Goal: Information Seeking & Learning: Learn about a topic

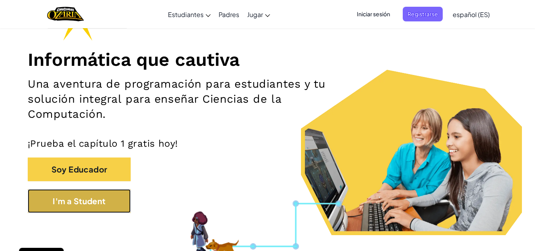
click at [124, 209] on button "I'm a Student" at bounding box center [79, 201] width 103 height 24
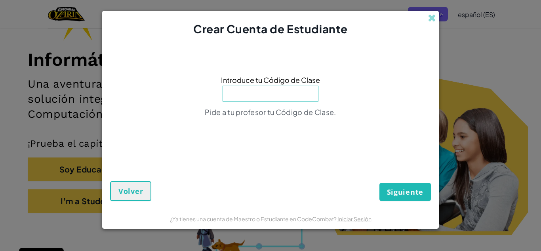
type input "S"
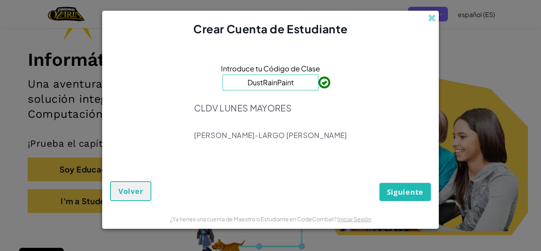
type input "DustRainPaint"
click at [415, 186] on button "Siguiente" at bounding box center [405, 192] width 51 height 18
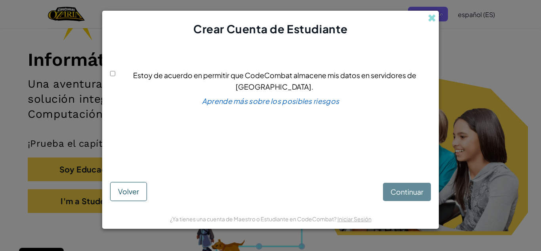
click at [133, 75] on span "Estoy de acuerdo en permitir que CodeCombat almacene mis datos en servidores de…" at bounding box center [274, 81] width 283 height 21
click at [115, 75] on input "Estoy de acuerdo en permitir que CodeCombat almacene mis datos en servidores de…" at bounding box center [112, 73] width 5 height 5
checkbox input "true"
click at [415, 200] on button "Continuar" at bounding box center [407, 192] width 48 height 18
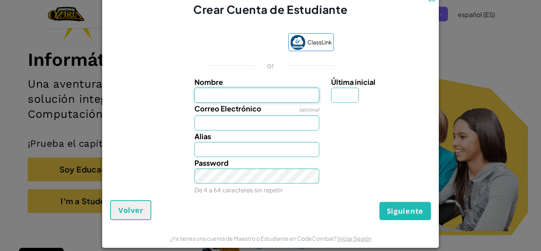
click at [250, 90] on input "Nombre" at bounding box center [257, 95] width 125 height 15
click at [245, 107] on span "Correo Electrónico" at bounding box center [228, 108] width 67 height 9
click at [245, 115] on input "Correo Electrónico" at bounding box center [257, 122] width 125 height 15
click at [243, 118] on input "Correo Electrónico" at bounding box center [257, 122] width 125 height 15
click at [243, 135] on div "Alias" at bounding box center [257, 143] width 137 height 27
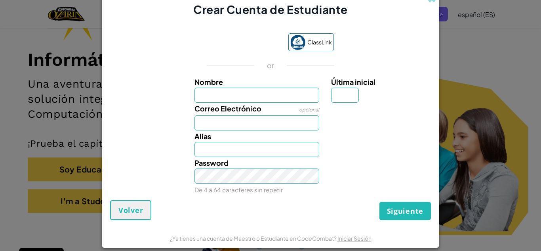
click at [247, 192] on small "De 4 a 64 caracteres sin repetir" at bounding box center [239, 190] width 88 height 8
click at [254, 151] on input "Alias" at bounding box center [257, 149] width 125 height 15
click at [212, 88] on input "Nombre" at bounding box center [257, 95] width 125 height 15
type input "rita"
type input "Rita"
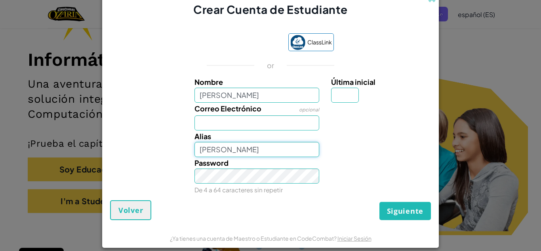
click at [217, 145] on input "Rita" at bounding box center [257, 149] width 125 height 15
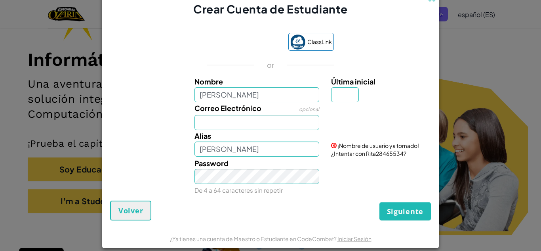
click at [219, 185] on div "Password De 4 a 64 caracteres sin repetir" at bounding box center [257, 176] width 137 height 38
click at [334, 191] on div "Password De 4 a 64 caracteres sin repetir" at bounding box center [270, 176] width 329 height 38
click at [309, 118] on input "Correo Electrónico" at bounding box center [257, 122] width 125 height 15
click at [336, 95] on input "Última inicial" at bounding box center [345, 94] width 28 height 15
type input "R"
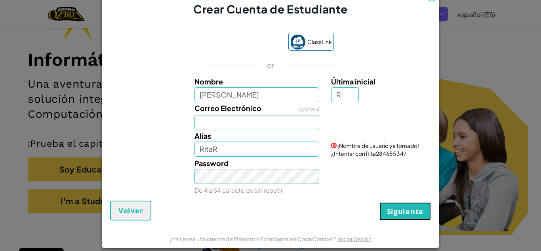
click at [406, 216] on span "Siguiente" at bounding box center [405, 211] width 36 height 10
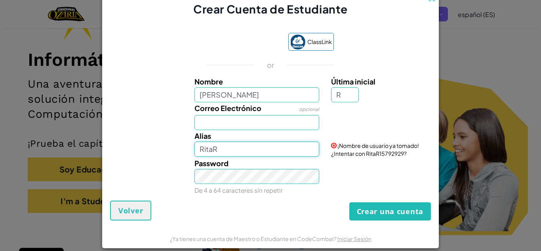
click at [229, 151] on input "RitaR" at bounding box center [257, 148] width 125 height 15
type input "Rita897667"
click at [349, 202] on button "Crear una cuenta" at bounding box center [390, 211] width 82 height 18
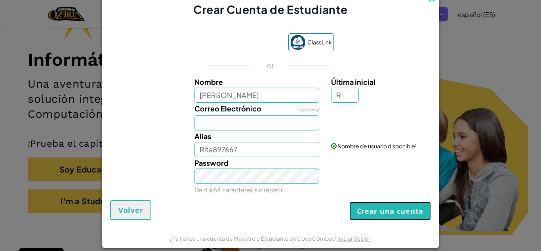
click at [398, 214] on button "Crear una cuenta" at bounding box center [390, 211] width 82 height 18
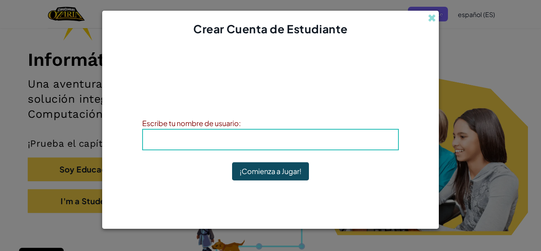
click at [319, 140] on h4 "Alias : Rita897667" at bounding box center [270, 140] width 239 height 12
click at [290, 129] on div "Alias : Rita897667" at bounding box center [270, 139] width 257 height 21
click at [283, 139] on b "Alias : Rita897667" at bounding box center [271, 139] width 68 height 9
click at [283, 138] on b "Alias : Rita897667" at bounding box center [271, 139] width 68 height 9
click at [269, 145] on h4 "Alias : Rita897667" at bounding box center [270, 140] width 239 height 12
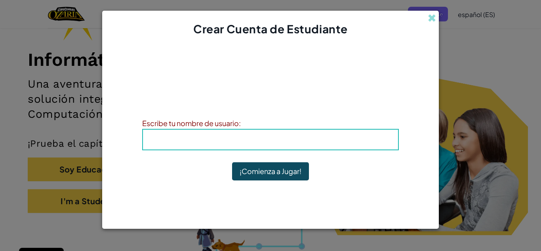
click at [270, 141] on b "Alias : Rita897667" at bounding box center [271, 139] width 68 height 9
click at [273, 177] on button "¡Comienza a Jugar!" at bounding box center [270, 171] width 77 height 18
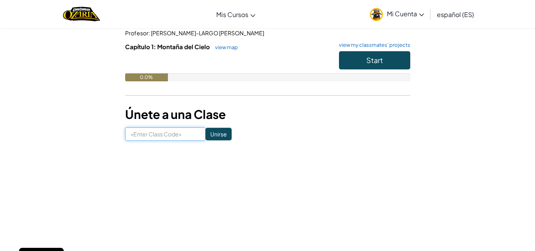
click at [150, 134] on input at bounding box center [165, 133] width 80 height 13
type input "DustRainPaint"
click at [212, 136] on input "Unirse" at bounding box center [219, 134] width 26 height 13
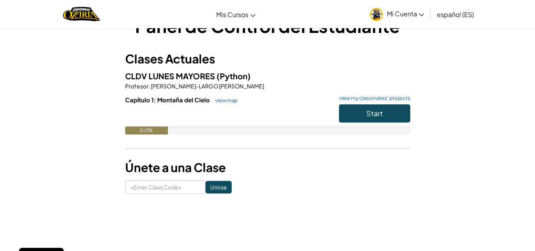
scroll to position [40, 0]
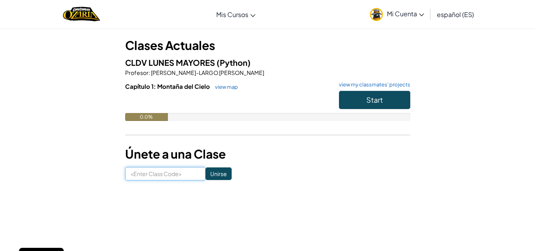
click at [179, 167] on input at bounding box center [165, 173] width 80 height 13
type input "DustRainPaint"
click at [214, 174] on input "Unirse" at bounding box center [219, 173] width 26 height 13
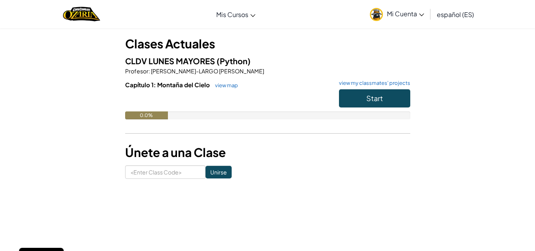
scroll to position [79, 0]
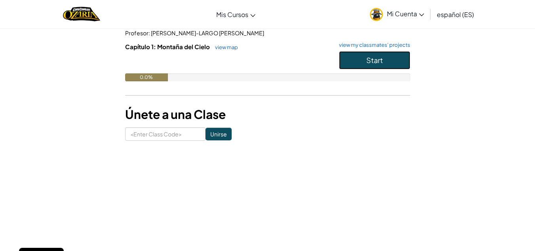
click at [405, 59] on button "Start" at bounding box center [374, 60] width 71 height 18
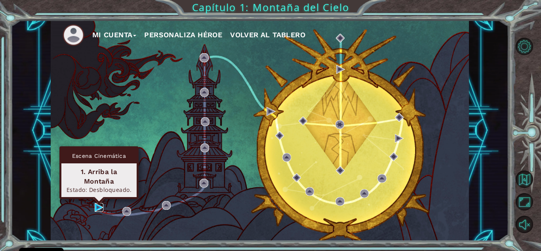
click at [95, 210] on img at bounding box center [99, 207] width 9 height 9
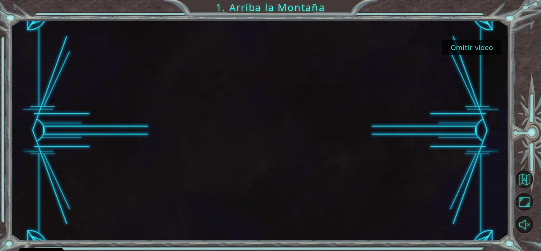
click at [268, 134] on div at bounding box center [260, 130] width 392 height 221
click at [249, 158] on div at bounding box center [260, 130] width 392 height 221
drag, startPoint x: 249, startPoint y: 149, endPoint x: 244, endPoint y: 110, distance: 39.2
click at [245, 129] on div at bounding box center [260, 130] width 392 height 221
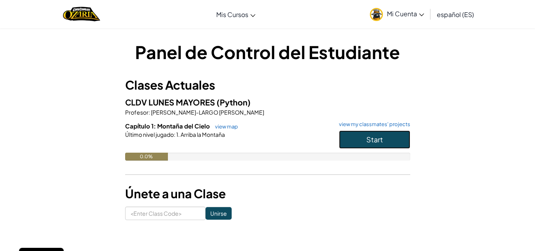
click at [374, 147] on button "Start" at bounding box center [374, 139] width 71 height 18
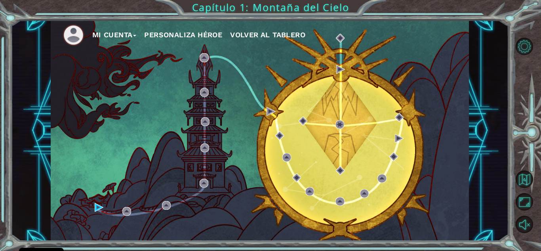
click at [93, 207] on div "Mi Cuenta Personaliza Héroe Volver al Tablero" at bounding box center [260, 130] width 418 height 221
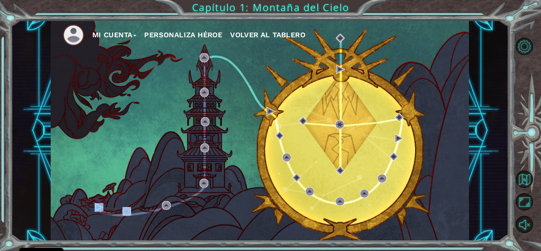
click at [93, 207] on div "Mi Cuenta Personaliza Héroe Volver al Tablero" at bounding box center [260, 130] width 418 height 221
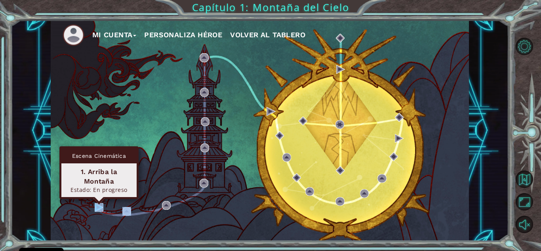
click at [103, 208] on img at bounding box center [99, 207] width 9 height 9
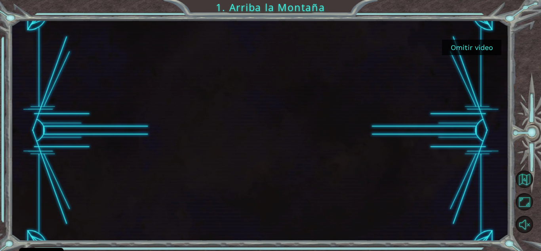
click at [463, 43] on button "Omitir video" at bounding box center [471, 47] width 59 height 15
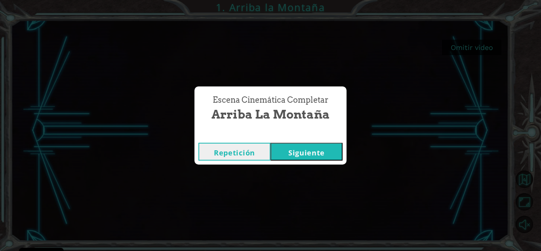
click at [290, 151] on button "Siguiente" at bounding box center [307, 152] width 72 height 18
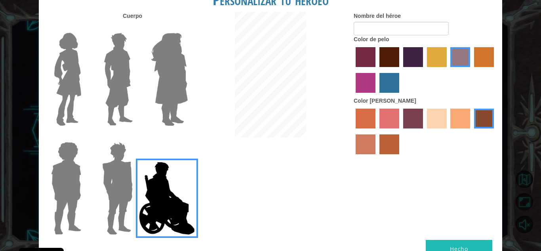
click at [95, 172] on div at bounding box center [115, 185] width 51 height 109
click at [101, 170] on img at bounding box center [117, 188] width 37 height 99
click at [136, 137] on input "Hero Garnet" at bounding box center [136, 137] width 0 height 0
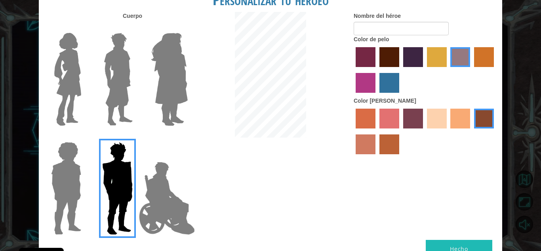
click at [223, 67] on div at bounding box center [270, 76] width 154 height 128
click at [196, 72] on div at bounding box center [270, 76] width 154 height 128
click at [153, 79] on img at bounding box center [169, 79] width 43 height 99
click at [187, 28] on input "Hero Amethyst" at bounding box center [187, 28] width 0 height 0
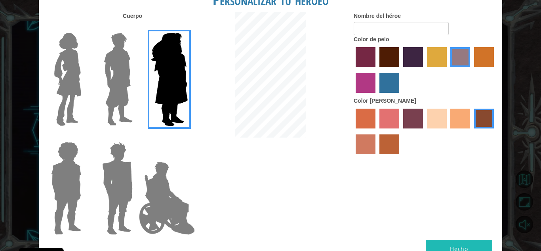
click at [125, 81] on img at bounding box center [118, 79] width 35 height 99
click at [136, 28] on input "Hero Lars" at bounding box center [136, 28] width 0 height 0
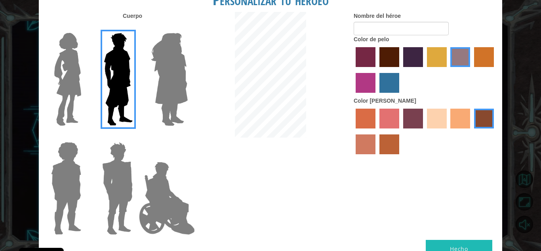
click at [0, 84] on div "Personalizar tu héroeo Cuerpo Nombre del héroe Color de pelo Color de piel Hecho" at bounding box center [270, 125] width 541 height 251
click at [32, 77] on div "Personalizar tu héroeo Cuerpo Nombre del héroe Color de pelo Color de piel Hecho" at bounding box center [270, 125] width 541 height 251
click at [68, 74] on img at bounding box center [67, 79] width 33 height 99
click at [84, 28] on input "Hero Connie" at bounding box center [84, 28] width 0 height 0
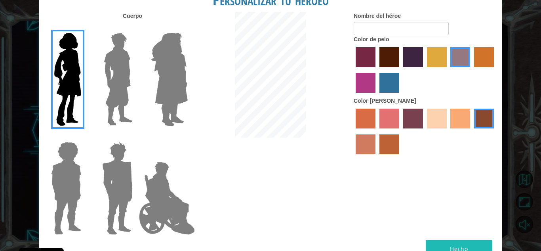
click at [69, 156] on img at bounding box center [66, 188] width 36 height 99
click at [84, 137] on input "Hero Steven" at bounding box center [84, 137] width 0 height 0
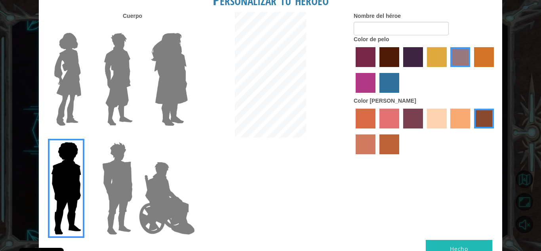
click at [194, 177] on img at bounding box center [167, 197] width 62 height 79
click at [187, 137] on input "Hero Jamie" at bounding box center [187, 137] width 0 height 0
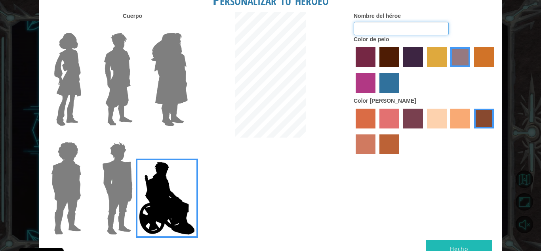
click at [390, 34] on input "Nombre del héroe" at bounding box center [401, 28] width 95 height 13
type input "rita"
click at [396, 55] on label "maroon hair color" at bounding box center [390, 57] width 20 height 20
click at [377, 70] on input "maroon hair color" at bounding box center [377, 70] width 0 height 0
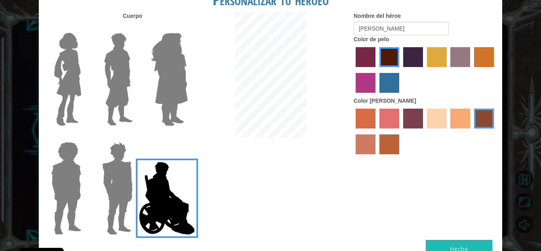
click at [381, 56] on label "maroon hair color" at bounding box center [390, 57] width 20 height 20
click at [377, 70] on input "maroon hair color" at bounding box center [377, 70] width 0 height 0
click at [374, 61] on label "paprika hair color" at bounding box center [366, 57] width 20 height 20
click at [353, 70] on input "paprika hair color" at bounding box center [353, 70] width 0 height 0
click at [444, 61] on label "tulip tree hair color" at bounding box center [437, 57] width 20 height 20
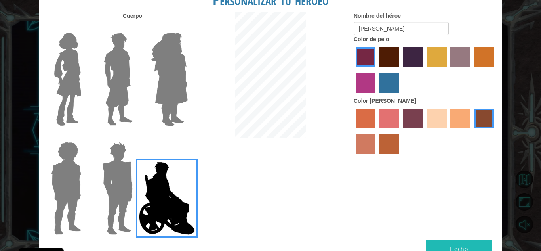
click at [424, 70] on input "tulip tree hair color" at bounding box center [424, 70] width 0 height 0
click at [399, 61] on label "maroon hair color" at bounding box center [390, 57] width 20 height 20
click at [377, 70] on input "maroon hair color" at bounding box center [377, 70] width 0 height 0
click at [372, 59] on label "paprika hair color" at bounding box center [366, 57] width 20 height 20
click at [353, 70] on input "paprika hair color" at bounding box center [353, 70] width 0 height 0
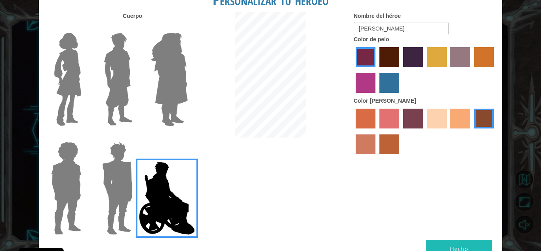
click at [391, 59] on label "maroon hair color" at bounding box center [390, 57] width 20 height 20
click at [377, 70] on input "maroon hair color" at bounding box center [377, 70] width 0 height 0
click at [438, 111] on label "sandy beach skin color" at bounding box center [437, 119] width 20 height 20
click at [424, 131] on input "sandy beach skin color" at bounding box center [424, 131] width 0 height 0
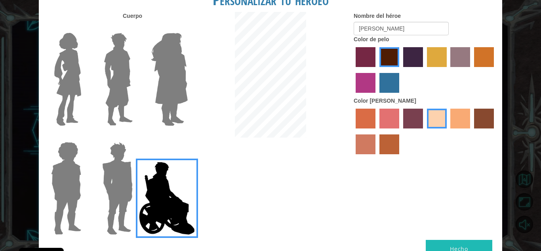
click at [363, 135] on label "burning sand skin color" at bounding box center [366, 144] width 20 height 20
click at [495, 131] on input "burning sand skin color" at bounding box center [495, 131] width 0 height 0
click at [424, 120] on div at bounding box center [425, 132] width 143 height 51
click at [438, 118] on label "sandy beach skin color" at bounding box center [437, 119] width 20 height 20
click at [424, 131] on input "sandy beach skin color" at bounding box center [424, 131] width 0 height 0
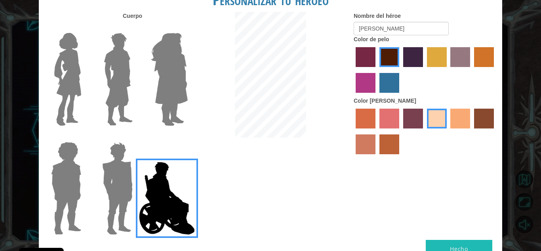
click at [450, 117] on div at bounding box center [425, 132] width 143 height 51
click at [454, 117] on label "tacao skin color" at bounding box center [460, 119] width 20 height 20
click at [448, 131] on input "tacao skin color" at bounding box center [448, 131] width 0 height 0
click at [463, 244] on button "Hecho" at bounding box center [459, 249] width 67 height 18
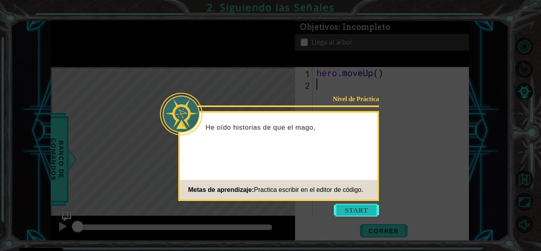
click at [360, 212] on button "Start" at bounding box center [356, 210] width 45 height 13
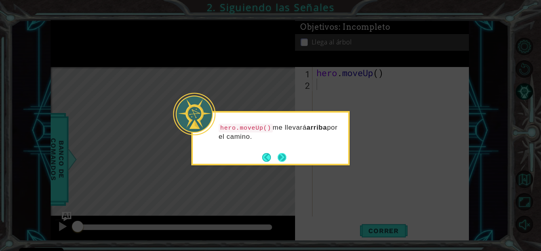
drag, startPoint x: 292, startPoint y: 161, endPoint x: 282, endPoint y: 159, distance: 9.3
click at [291, 161] on div "hero.moveUp() me llevará arriba por el camino." at bounding box center [270, 138] width 158 height 54
click at [282, 159] on button "Next" at bounding box center [282, 157] width 9 height 9
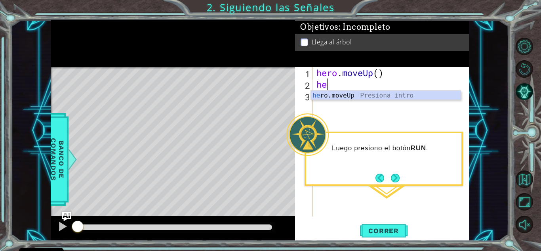
type textarea "her"
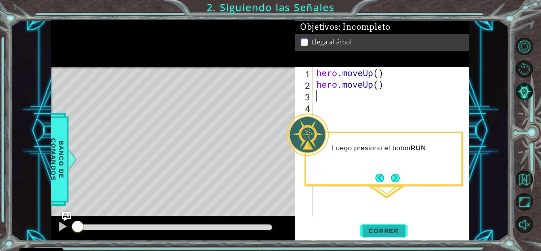
click at [385, 235] on button "Correr" at bounding box center [384, 230] width 48 height 17
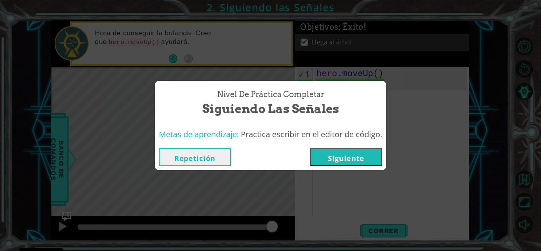
click at [362, 151] on button "Siguiente" at bounding box center [346, 157] width 72 height 18
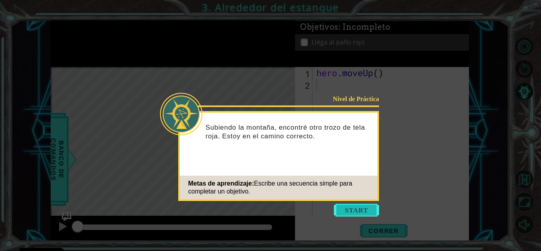
click at [373, 213] on button "Start" at bounding box center [356, 210] width 45 height 13
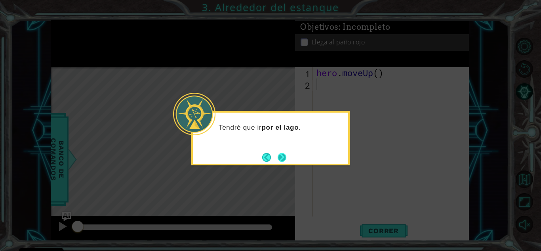
click at [278, 162] on button "Next" at bounding box center [282, 157] width 10 height 10
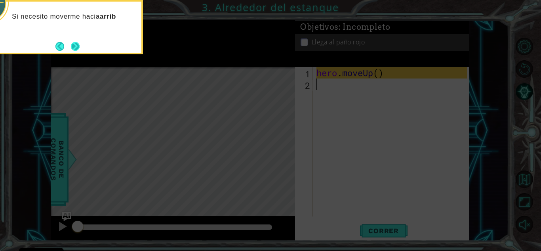
click at [80, 46] on button "Next" at bounding box center [75, 46] width 9 height 9
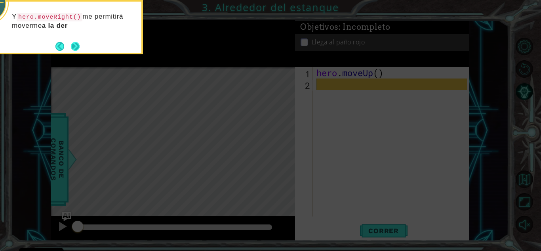
click at [78, 48] on button "Next" at bounding box center [74, 45] width 11 height 11
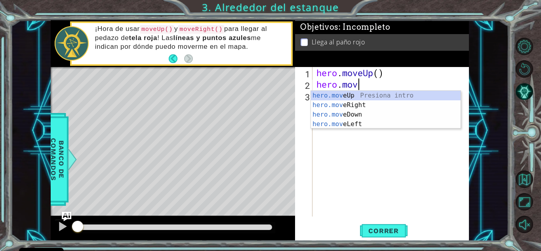
type textarea "hero.move"
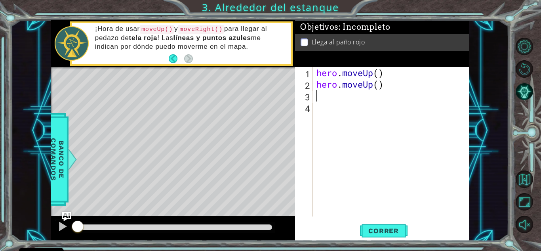
type textarea "g"
type textarea "h"
type textarea "u"
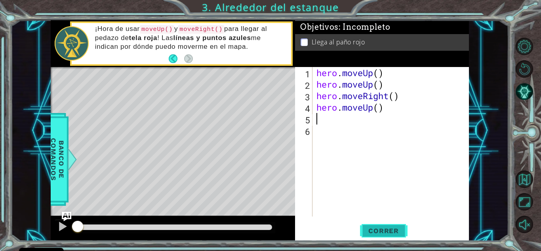
click at [372, 225] on button "Correr" at bounding box center [384, 230] width 48 height 17
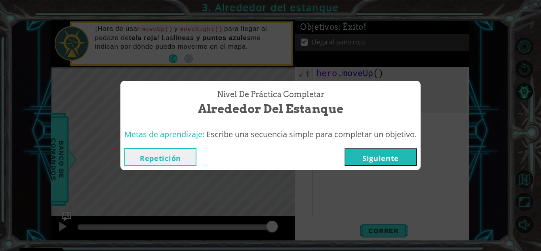
click at [374, 155] on button "Siguiente" at bounding box center [381, 157] width 72 height 18
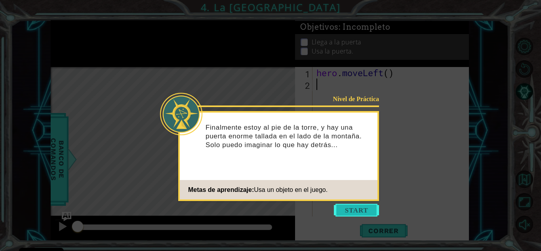
click at [365, 211] on button "Start" at bounding box center [356, 210] width 45 height 13
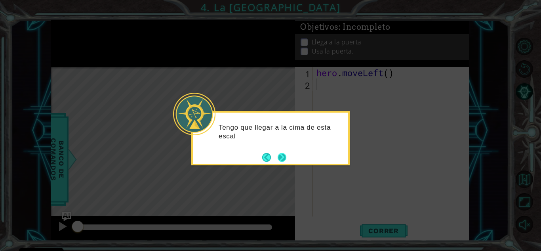
click at [278, 157] on button "Next" at bounding box center [281, 156] width 11 height 11
click at [278, 157] on button "Next" at bounding box center [281, 157] width 13 height 13
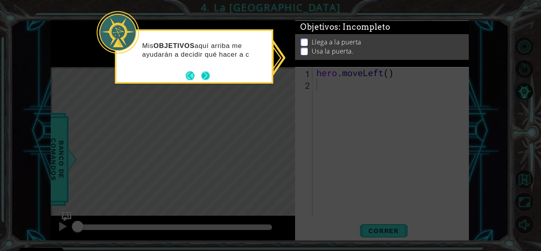
click at [206, 76] on button "Next" at bounding box center [205, 76] width 14 height 14
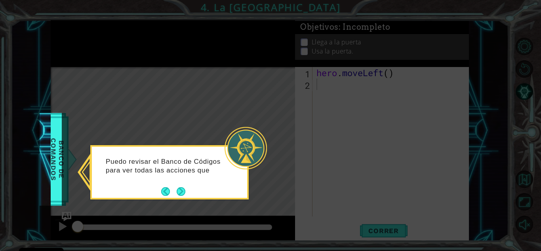
click at [189, 189] on div "Puedo revisar el Banco de Códigos para ver todas las acciones que" at bounding box center [169, 170] width 155 height 40
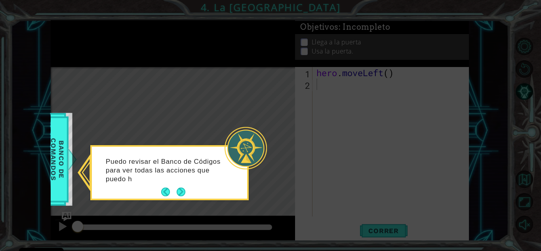
click at [187, 189] on div "Puedo revisar el Banco de Códigos para ver todas las acciones que puedo h" at bounding box center [169, 174] width 155 height 49
click at [185, 191] on button "Next" at bounding box center [181, 192] width 15 height 15
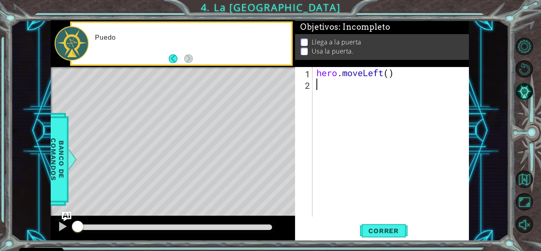
click at [50, 177] on div "1 ההההההההההההההההההההההההההההההההההההההההההההההההההההההההההההההההההההההההההההה…" at bounding box center [260, 130] width 498 height 221
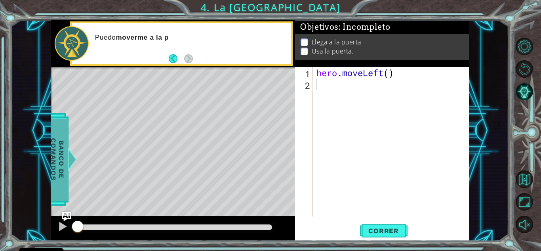
click at [61, 168] on span "Banco de comandos" at bounding box center [59, 159] width 21 height 82
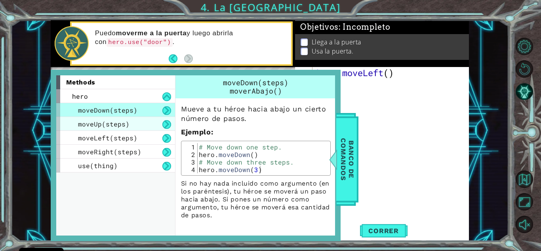
click at [96, 126] on span "moveUp(steps)" at bounding box center [103, 124] width 51 height 8
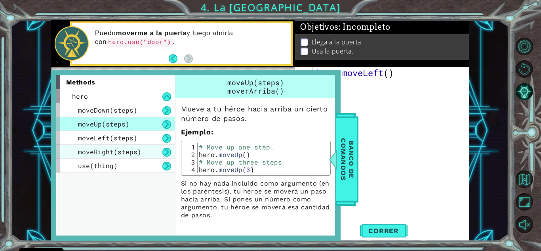
click at [100, 147] on span "moveRight(steps)" at bounding box center [109, 151] width 63 height 8
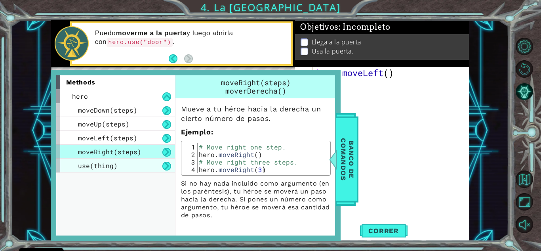
click at [101, 172] on div "use(thing)" at bounding box center [115, 165] width 119 height 14
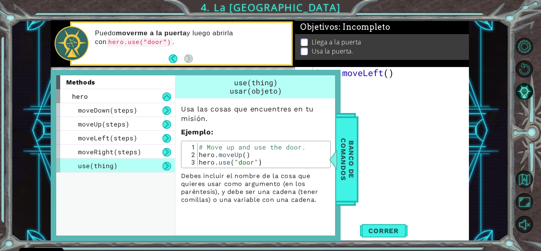
click at [411, 149] on div "hero . moveLeft ( )" at bounding box center [393, 153] width 156 height 172
click at [388, 144] on div "hero . moveLeft ( )" at bounding box center [393, 153] width 156 height 172
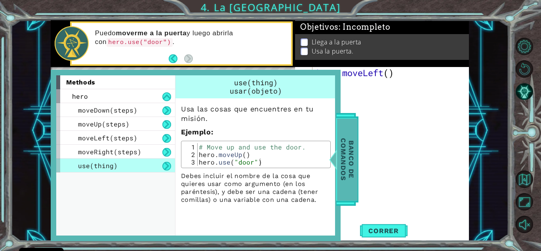
click at [332, 171] on div at bounding box center [334, 159] width 10 height 24
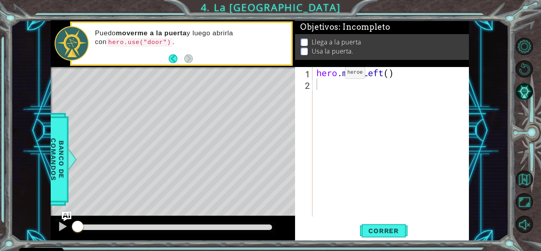
type textarea "hero.moveLeft()"
click at [333, 74] on div "hero . moveLeft ( )" at bounding box center [393, 153] width 156 height 172
click at [323, 82] on div "hero . moveLeft ( )" at bounding box center [393, 153] width 156 height 172
type textarea "l"
type textarea "u"
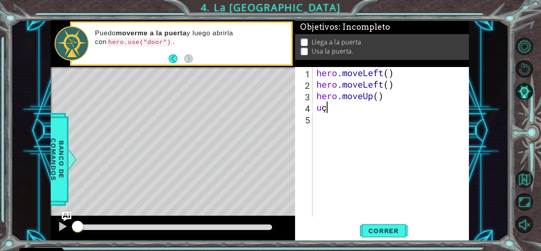
type textarea "u"
type textarea "r"
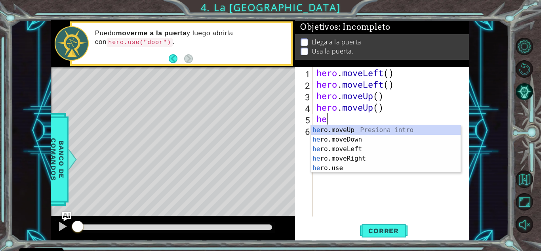
type textarea "h"
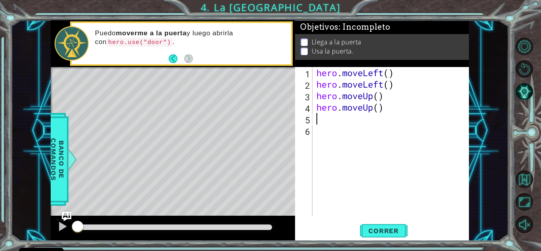
type textarea "g"
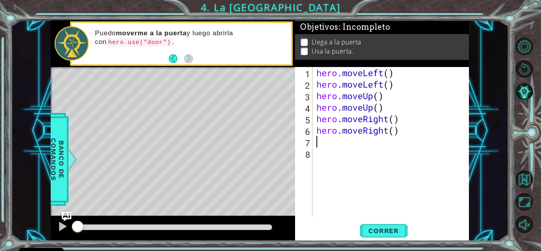
type textarea "u"
type textarea "hero.use("door")"
click at [378, 237] on button "Correr" at bounding box center [384, 230] width 48 height 17
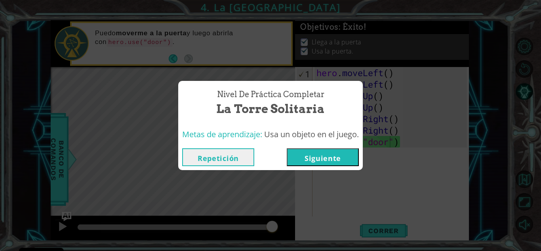
click at [318, 155] on button "Siguiente" at bounding box center [323, 157] width 72 height 18
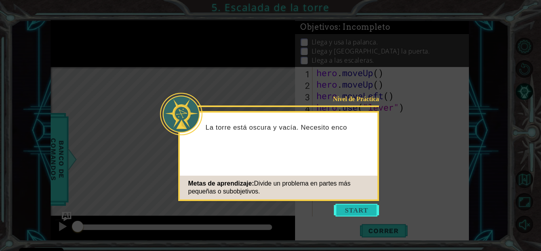
click at [358, 208] on button "Start" at bounding box center [356, 210] width 45 height 13
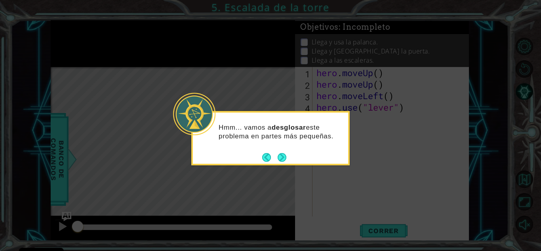
click at [276, 164] on div "Hmm... vamos a desglosar este problema en partes más pequeñas." at bounding box center [270, 138] width 158 height 54
click at [280, 163] on div "Hmm... vamos a desglosar este problema en partes más pequeñas." at bounding box center [270, 138] width 158 height 54
click at [282, 162] on button "Next" at bounding box center [282, 157] width 9 height 9
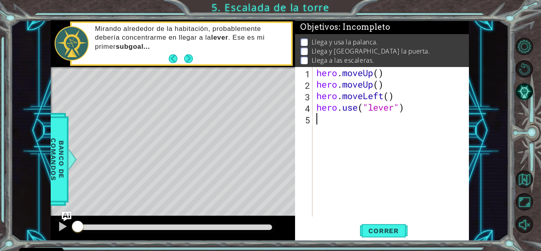
type textarea "g"
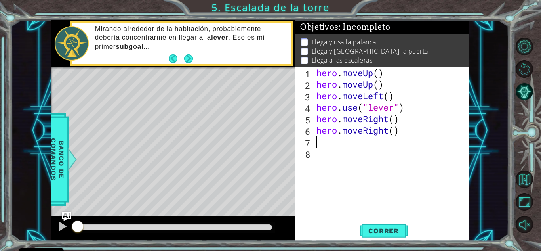
type textarea "g"
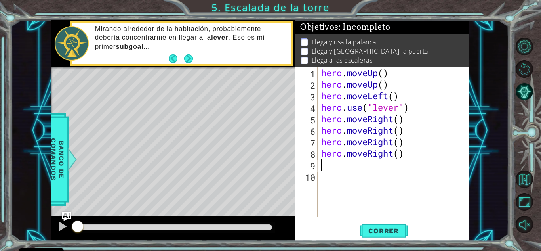
type textarea "d"
type textarea "y"
type textarea "u"
click at [391, 239] on button "Correr" at bounding box center [384, 230] width 48 height 17
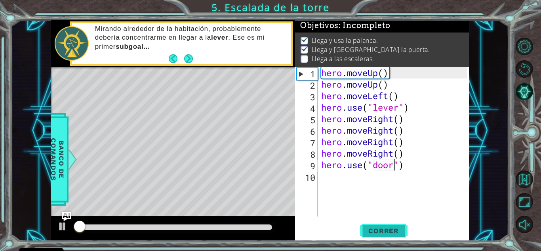
click at [389, 229] on span "Correr" at bounding box center [383, 231] width 46 height 8
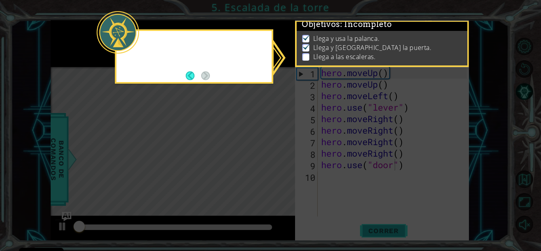
scroll to position [6, 0]
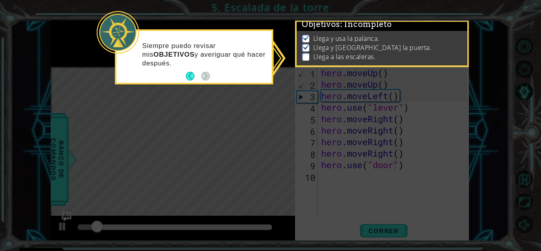
click at [218, 97] on icon at bounding box center [270, 125] width 541 height 251
click at [200, 84] on div "Siempre puedo revisar mis OBJETIVOS y averiguar qué hacer después." at bounding box center [194, 56] width 158 height 55
click at [199, 83] on div "Siempre puedo revisar mis OBJETIVOS y averiguar qué hacer después." at bounding box center [194, 56] width 158 height 55
click at [187, 130] on icon at bounding box center [270, 125] width 541 height 251
click at [184, 78] on div "Siempre puedo revisar mis OBJETIVOS y averiguar qué hacer después." at bounding box center [193, 58] width 155 height 49
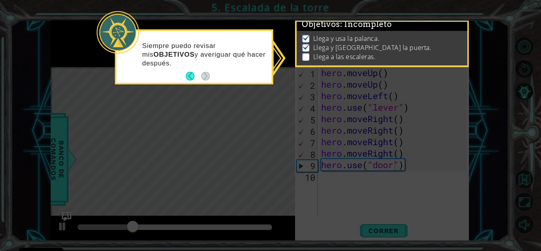
scroll to position [14, 0]
click at [359, 202] on icon at bounding box center [270, 125] width 541 height 251
click at [377, 240] on icon at bounding box center [270, 125] width 541 height 251
click at [183, 76] on div "Siempre puedo revisar mis OBJETIVOS y averiguar qué hacer después." at bounding box center [193, 58] width 155 height 49
click at [187, 76] on button "Back" at bounding box center [193, 76] width 15 height 9
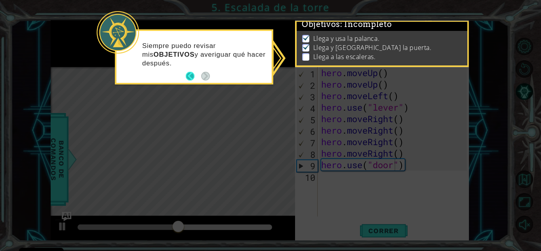
scroll to position [12, 0]
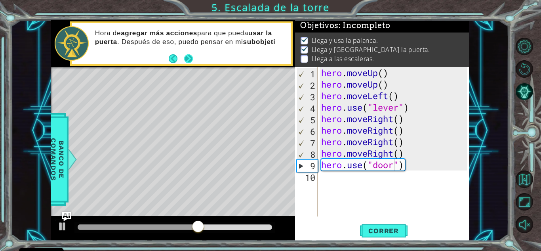
click at [187, 56] on button "Next" at bounding box center [188, 58] width 9 height 9
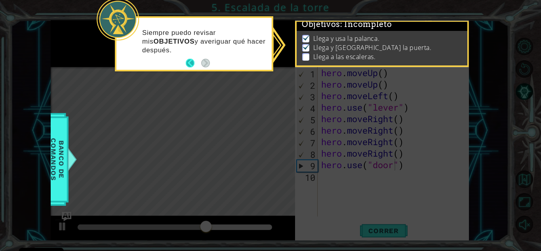
click at [187, 64] on button "Back" at bounding box center [193, 63] width 15 height 9
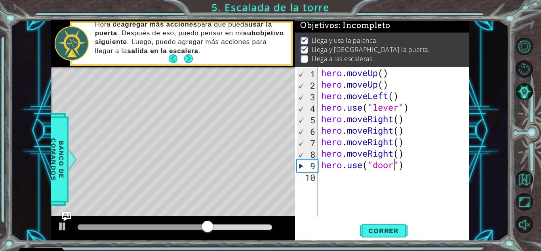
scroll to position [12, 0]
click at [408, 157] on div "hero . moveUp ( ) hero . moveUp ( ) hero . moveLeft ( ) hero . use ( "lever" ) …" at bounding box center [395, 153] width 151 height 172
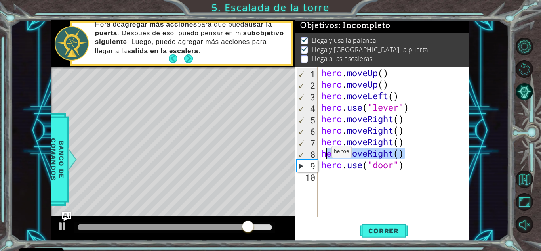
drag, startPoint x: 408, startPoint y: 157, endPoint x: 324, endPoint y: 154, distance: 83.7
click at [324, 154] on div "hero . moveUp ( ) hero . moveUp ( ) hero . moveLeft ( ) hero . use ( "lever" ) …" at bounding box center [395, 153] width 151 height 172
type textarea "h"
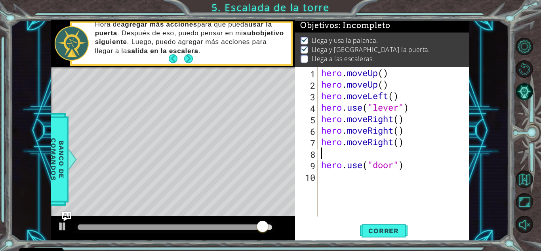
type textarea "hero.moveRight()"
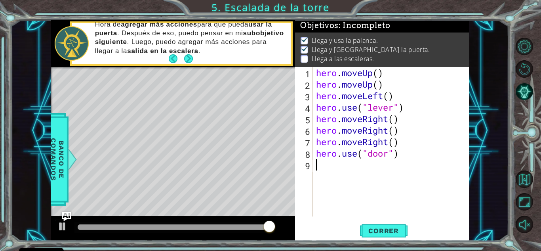
click at [345, 160] on div "hero . moveUp ( ) hero . moveUp ( ) hero . moveLeft ( ) hero . use ( "lever" ) …" at bounding box center [393, 153] width 156 height 172
type textarea "h"
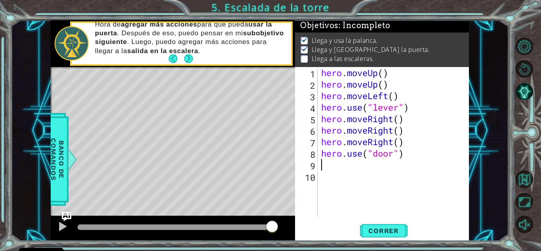
type textarea "u"
type textarea "l"
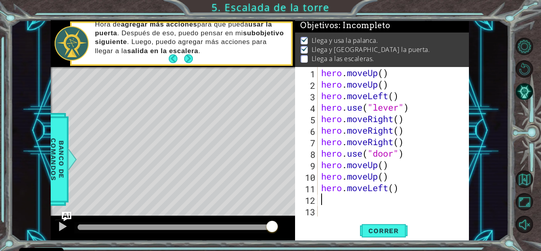
type textarea "l"
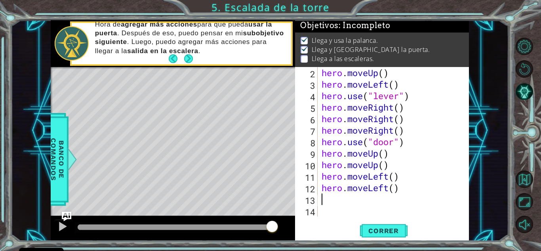
scroll to position [11, 0]
type textarea "l"
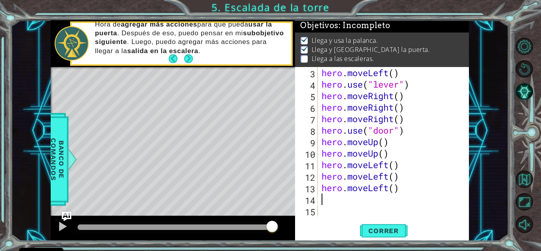
scroll to position [23, 0]
type textarea "u"
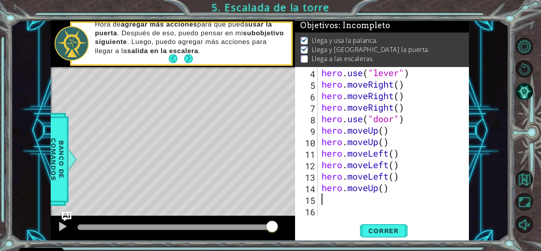
scroll to position [34, 0]
type textarea "u"
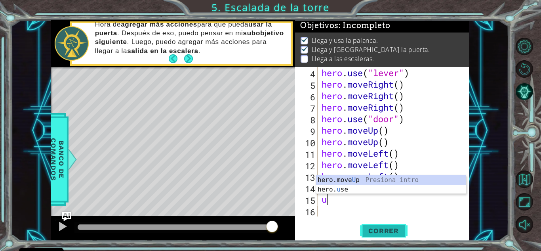
type textarea "u"
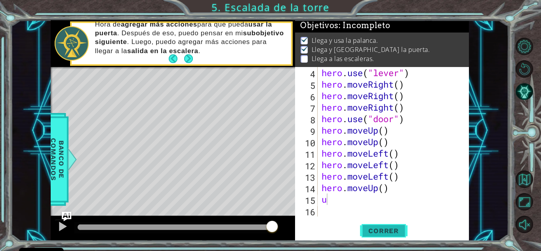
click at [401, 227] on span "Correr" at bounding box center [383, 231] width 46 height 8
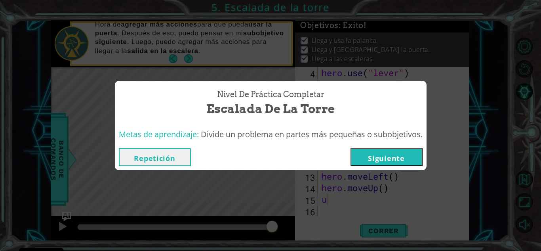
click at [397, 153] on button "Siguiente" at bounding box center [387, 157] width 72 height 18
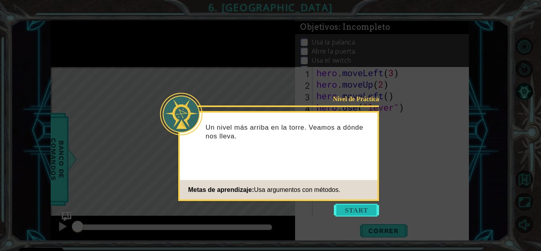
click at [353, 205] on button "Start" at bounding box center [356, 210] width 45 height 13
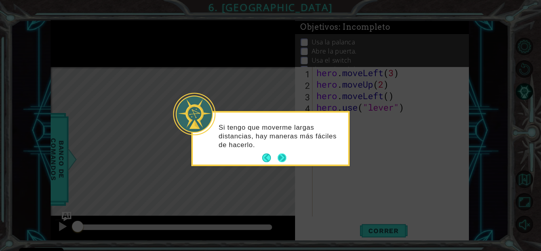
click at [287, 157] on button "Next" at bounding box center [281, 157] width 13 height 13
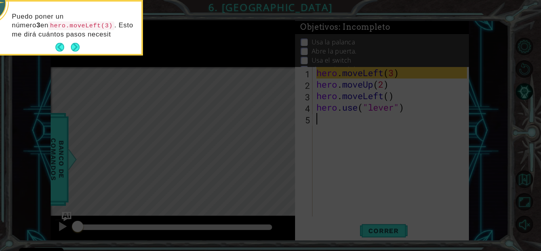
click at [72, 43] on button "Next" at bounding box center [75, 47] width 14 height 14
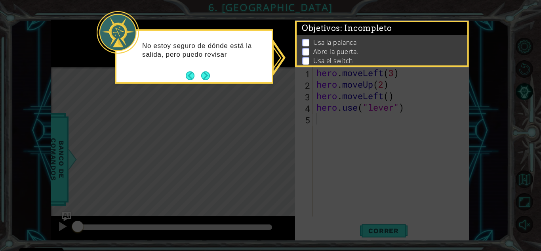
scroll to position [23, 0]
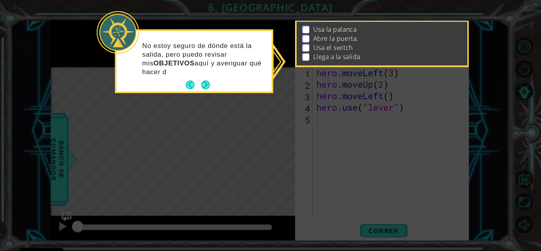
click at [203, 70] on p "No estoy seguro de dónde está la salida, pero puedo revisar mis OBJETIVOS aquí …" at bounding box center [204, 59] width 124 height 35
click at [205, 84] on button "Next" at bounding box center [206, 85] width 10 height 10
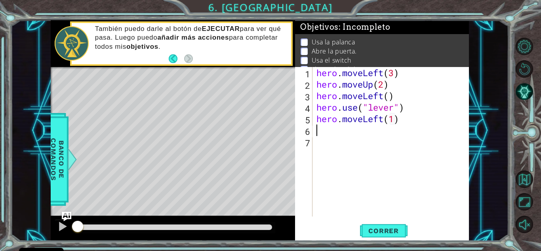
scroll to position [0, 4]
type textarea "hero.use("door")"
type textarea "hero.moveUp(2)"
type textarea "m"
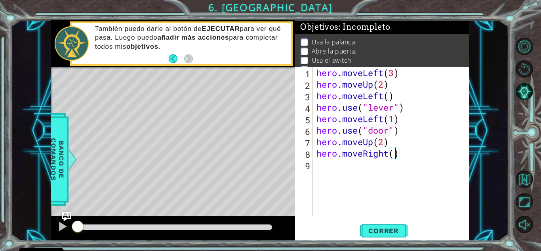
type textarea "hero.moveRight(2)"
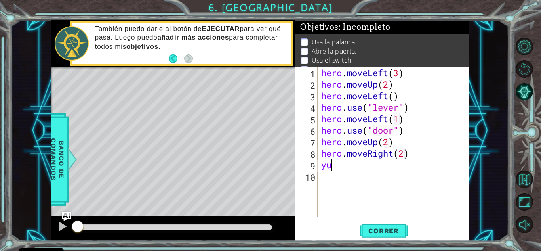
type textarea "y"
type textarea "hero.use("switch")"
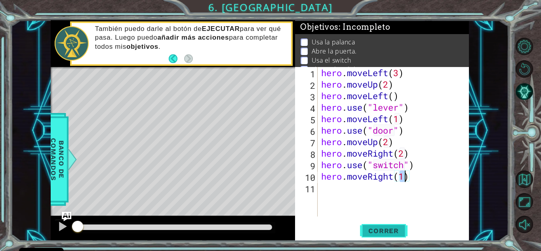
type textarea "hero.moveRight(1)"
click at [394, 222] on button "Correr" at bounding box center [384, 230] width 48 height 17
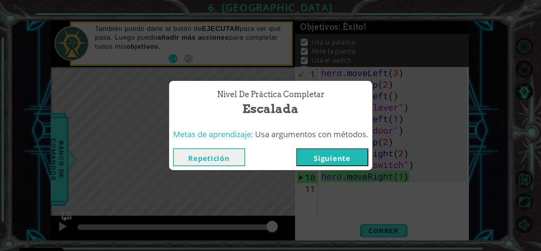
click at [359, 154] on button "Siguiente" at bounding box center [332, 157] width 72 height 18
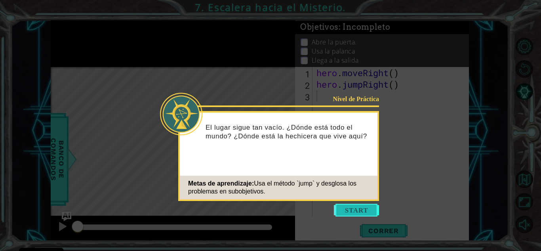
click at [359, 204] on button "Start" at bounding box center [356, 210] width 45 height 13
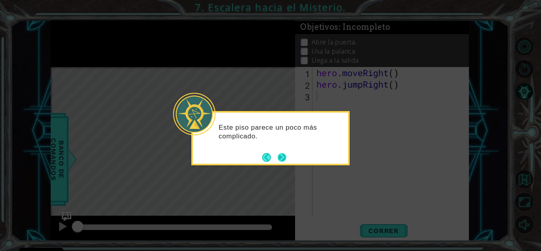
click at [281, 159] on button "Next" at bounding box center [281, 157] width 13 height 13
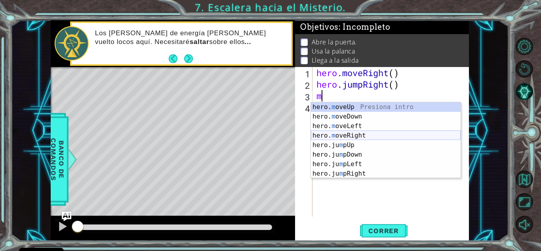
click at [340, 135] on div "hero. m oveUp Presiona intro hero. m oveDown Presiona intro hero. m oveLeft Pre…" at bounding box center [386, 149] width 150 height 95
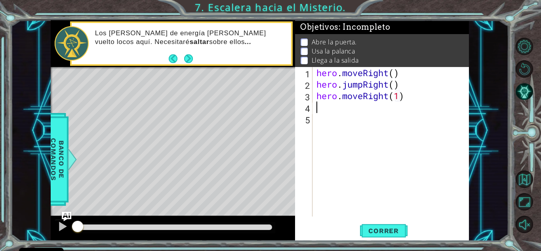
type textarea "hero.moveRight(1)m"
type textarea "p"
click at [377, 101] on div "hero . moveRight ( ) hero . jumpRight ( ) hero . moveRight ( 1 ) hero . jumpUp …" at bounding box center [393, 153] width 156 height 172
click at [378, 103] on div "hero . moveRight ( ) hero . jumpRight ( ) hero . moveRight ( 1 ) hero . jumpUp …" at bounding box center [393, 153] width 156 height 172
click at [381, 105] on div "hero . moveRight ( ) hero . jumpRight ( ) hero . moveRight ( 1 ) hero . jumpUp …" at bounding box center [393, 153] width 156 height 172
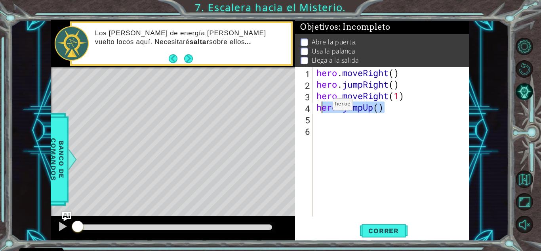
drag, startPoint x: 381, startPoint y: 105, endPoint x: 321, endPoint y: 106, distance: 60.2
click at [321, 106] on div "hero . moveRight ( ) hero . jumpRight ( ) hero . moveRight ( 1 ) hero . jumpUp …" at bounding box center [393, 153] width 156 height 172
type textarea "h"
type textarea "p"
type textarea "hero.moveUp(1)y"
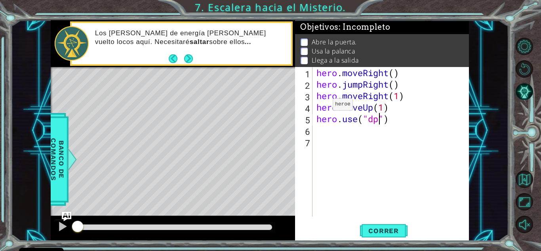
scroll to position [0, 3]
type textarea "hero.use("door")"
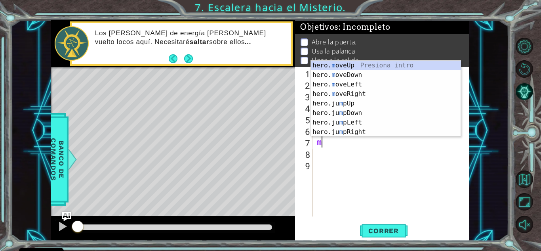
scroll to position [0, 3]
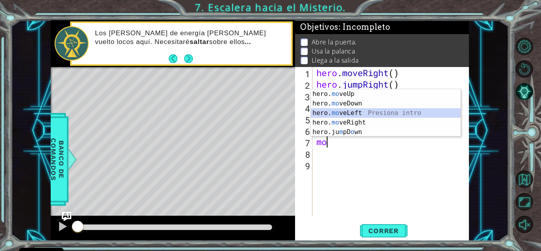
click at [333, 113] on div "hero. mo veUp Presiona intro hero. mo veDown Presiona intro hero. mo veLeft Pre…" at bounding box center [386, 122] width 150 height 67
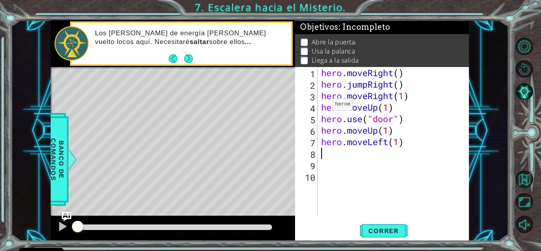
scroll to position [0, 4]
type textarea "hero.use("switch")"
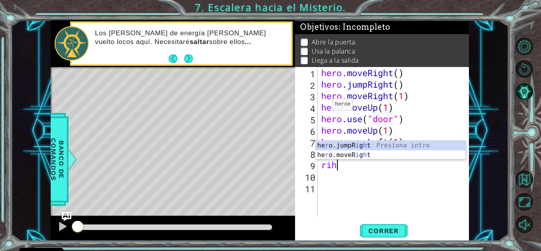
scroll to position [0, 0]
type textarea "r"
type textarea "l"
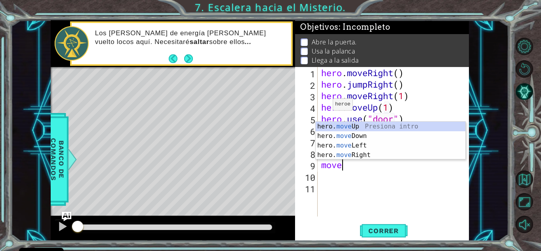
scroll to position [0, 1]
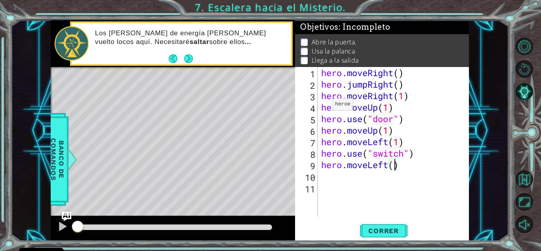
type textarea "hero.moveLeft(2)"
type textarea "j"
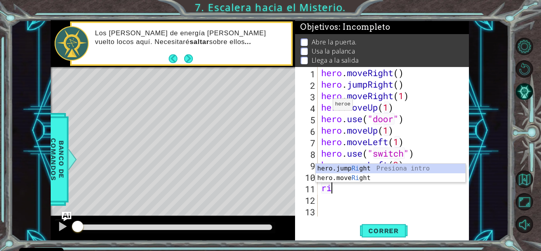
type textarea "r"
click at [384, 180] on div "hero.jumpRi g ht Presiona intro hero.moveRi g ht Presiona intro" at bounding box center [391, 183] width 150 height 38
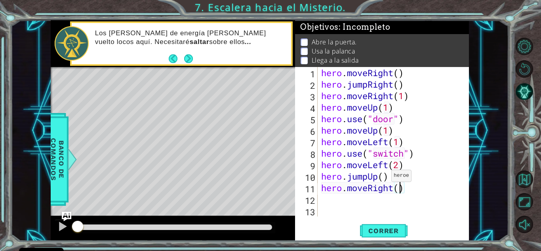
scroll to position [0, 4]
click at [383, 228] on span "Correr" at bounding box center [383, 231] width 46 height 8
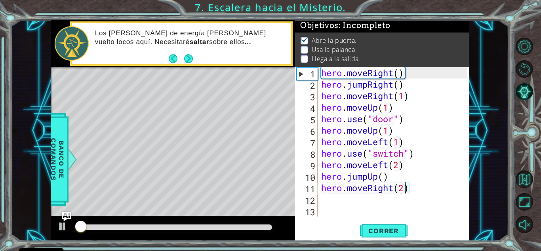
scroll to position [6, 0]
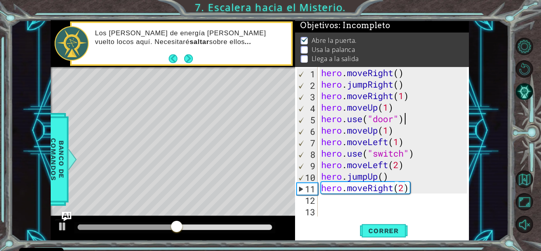
click at [414, 118] on div "hero . moveRight ( ) hero . jumpRight ( ) hero . moveRight ( 1 ) hero . moveUp …" at bounding box center [395, 153] width 151 height 172
type textarea "hero.use("door")"
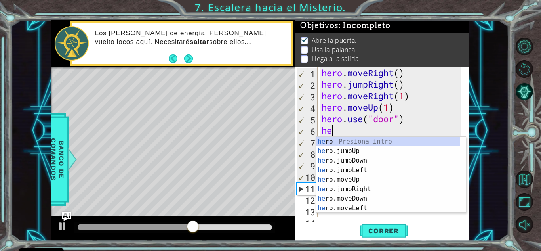
scroll to position [0, 0]
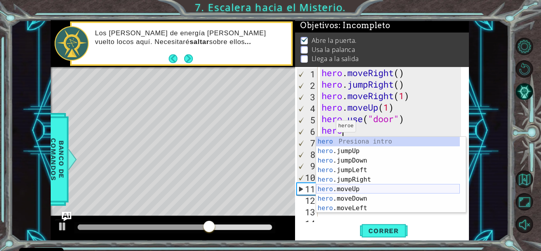
click at [347, 189] on div "hero Presiona intro hero .jumpUp Presiona intro hero .jumpDown Presiona intro h…" at bounding box center [388, 184] width 144 height 95
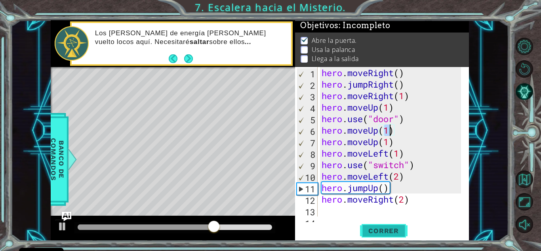
click at [386, 230] on span "Correr" at bounding box center [383, 231] width 46 height 8
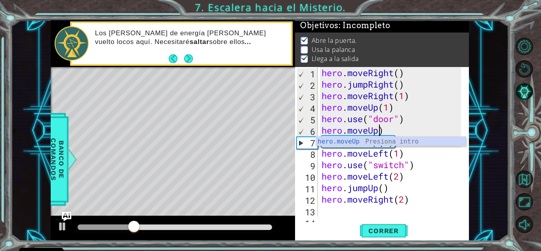
click at [174, 223] on div at bounding box center [174, 227] width 201 height 11
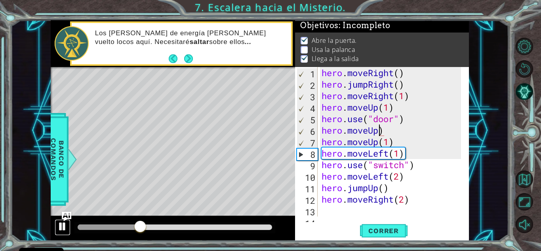
click at [56, 226] on button at bounding box center [63, 227] width 16 height 16
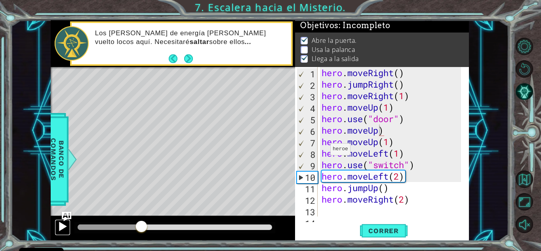
click at [57, 224] on div at bounding box center [62, 226] width 10 height 10
click at [59, 225] on div at bounding box center [62, 226] width 10 height 10
click at [66, 226] on div at bounding box center [62, 226] width 10 height 10
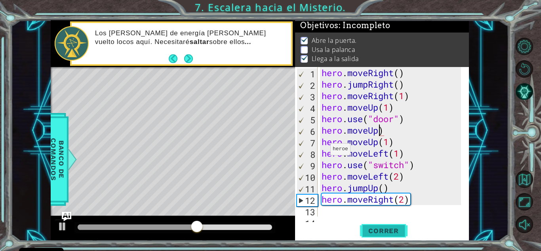
click at [382, 233] on span "Correr" at bounding box center [383, 231] width 46 height 8
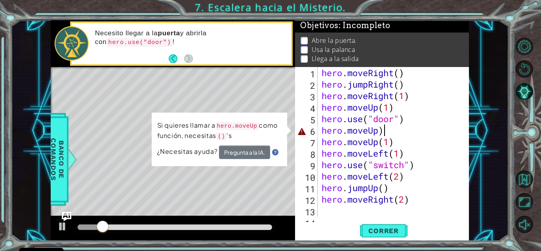
click at [399, 130] on div "hero . moveRight ( ) hero . jumpRight ( ) hero . moveRight ( 1 ) hero . moveUp …" at bounding box center [392, 153] width 145 height 172
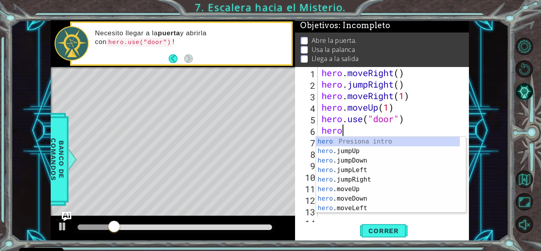
type textarea "h"
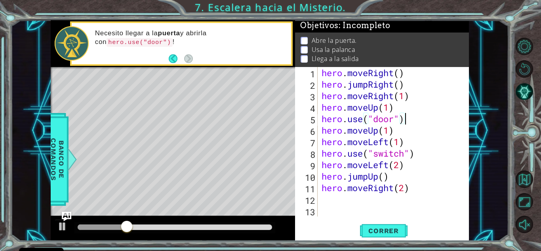
click at [392, 132] on div "hero . moveRight ( ) hero . jumpRight ( ) hero . moveRight ( 1 ) hero . moveUp …" at bounding box center [395, 153] width 151 height 172
type textarea "hero.moveUp(2)"
click at [387, 205] on div "hero . moveRight ( ) hero . jumpRight ( ) hero . moveRight ( 1 ) hero . moveUp …" at bounding box center [395, 153] width 151 height 172
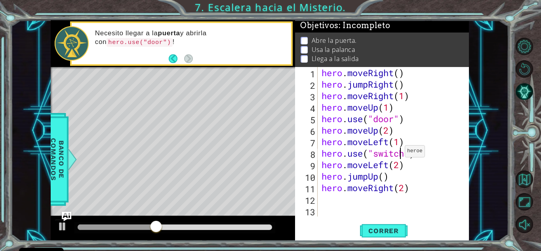
click at [400, 153] on div "hero . moveRight ( ) hero . jumpRight ( ) hero . moveRight ( 1 ) hero . moveUp …" at bounding box center [395, 153] width 151 height 172
click at [403, 153] on div "hero . moveRight ( ) hero . jumpRight ( ) hero . moveRight ( 1 ) hero . moveUp …" at bounding box center [395, 153] width 151 height 172
type textarea "hero.use("lever")"
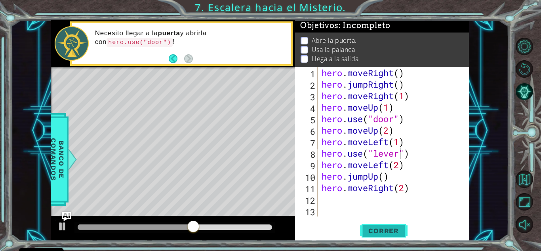
click at [385, 230] on span "Correr" at bounding box center [383, 231] width 46 height 8
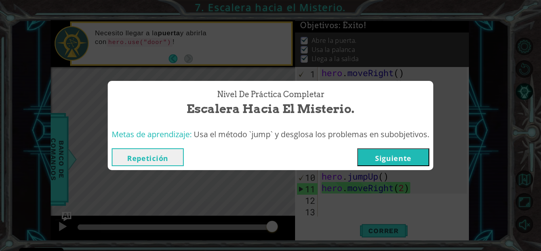
click at [383, 160] on button "Siguiente" at bounding box center [393, 157] width 72 height 18
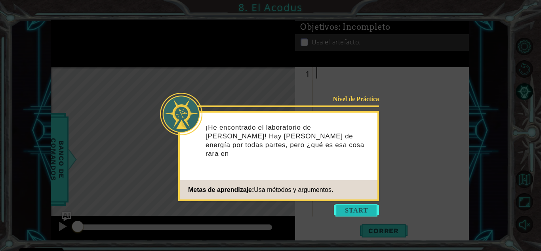
click at [351, 212] on button "Start" at bounding box center [356, 210] width 45 height 13
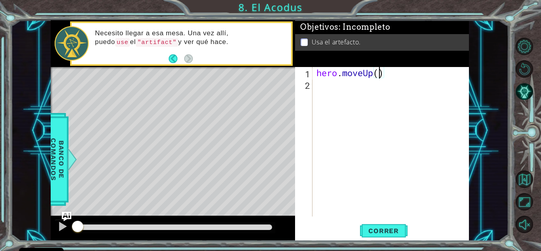
type textarea "hero.moveUp(2)"
type textarea "l"
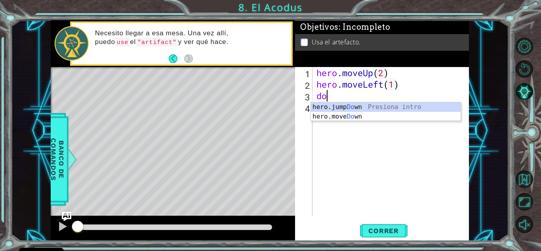
type textarea "d"
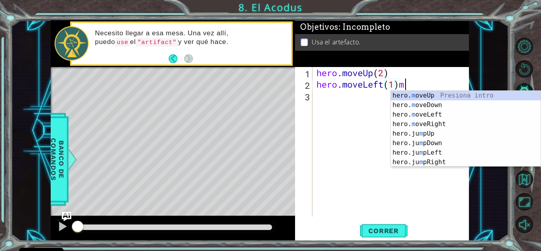
scroll to position [0, 4]
type textarea "hero.moveLeft(1)"
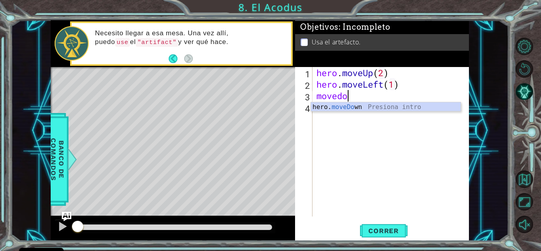
scroll to position [0, 1]
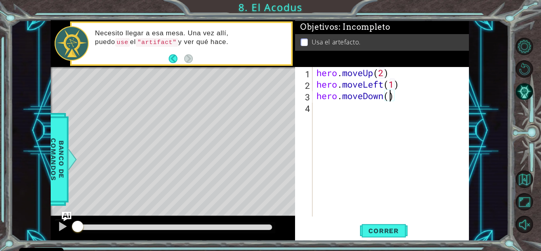
type textarea "hero.moveDown(2)"
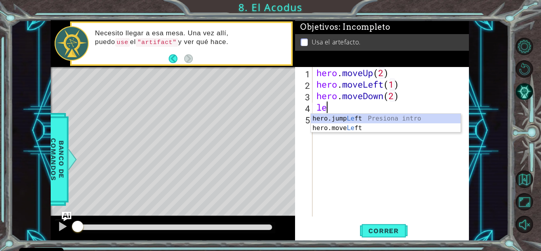
type textarea "l"
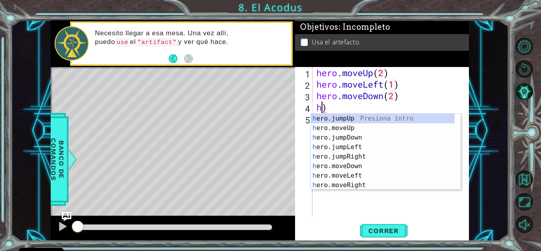
type textarea ")"
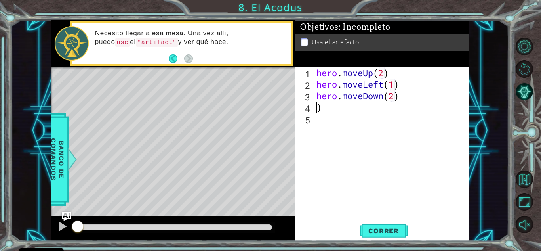
click at [349, 109] on div "hero . moveUp ( 2 ) hero . moveLeft ( 1 ) hero . moveDown ( 2 ) )" at bounding box center [393, 153] width 156 height 172
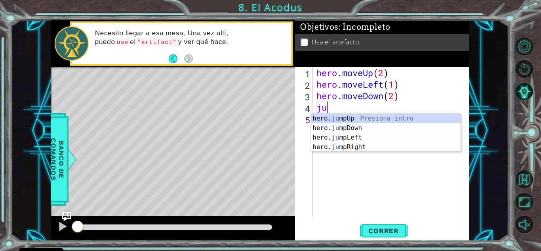
type textarea "j"
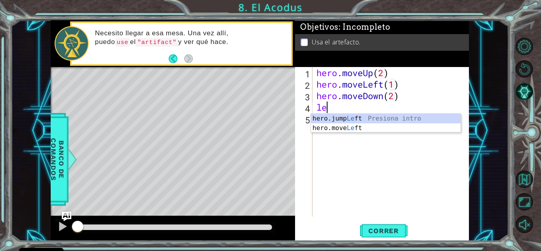
type textarea "lef"
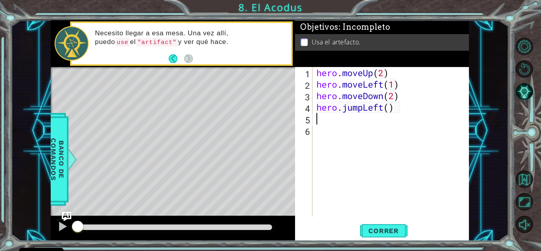
click at [353, 122] on div "hero . moveUp ( 2 ) hero . moveLeft ( 1 ) hero . moveDown ( 2 ) hero . jumpLeft…" at bounding box center [393, 153] width 156 height 172
drag, startPoint x: 347, startPoint y: 120, endPoint x: 353, endPoint y: 118, distance: 5.4
click at [353, 118] on div "hero . moveUp ( 2 ) hero . moveLeft ( 1 ) hero . moveDown ( 2 ) hero . jumpLeft…" at bounding box center [393, 153] width 156 height 172
click at [392, 115] on div "hero . moveUp ( 2 ) hero . moveLeft ( 1 ) hero . moveDown ( 2 ) hero . jumpLeft…" at bounding box center [391, 141] width 152 height 149
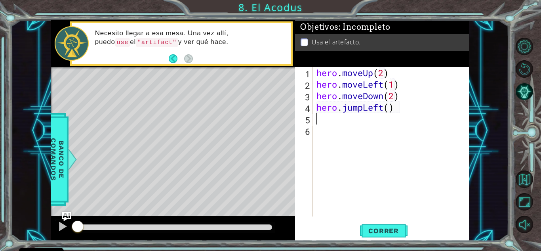
click at [392, 115] on div "hero . moveUp ( 2 ) hero . moveLeft ( 1 ) hero . moveDown ( 2 ) hero . jumpLeft…" at bounding box center [393, 153] width 156 height 172
click at [340, 102] on div "hero . moveUp ( 2 ) hero . moveLeft ( 1 ) hero . moveDown ( 2 ) hero . jumpLeft…" at bounding box center [393, 153] width 156 height 172
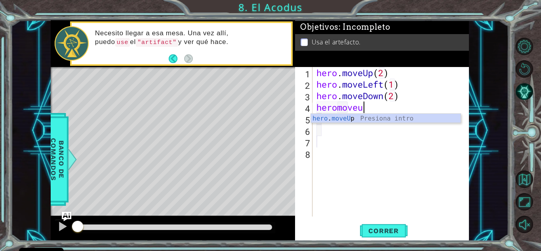
scroll to position [0, 2]
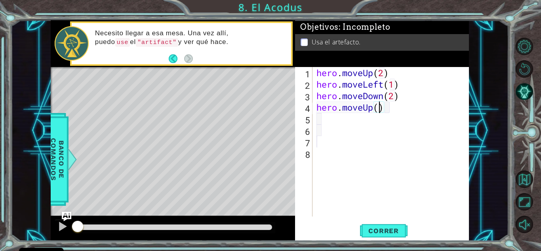
type textarea "hero.moveUp(2)"
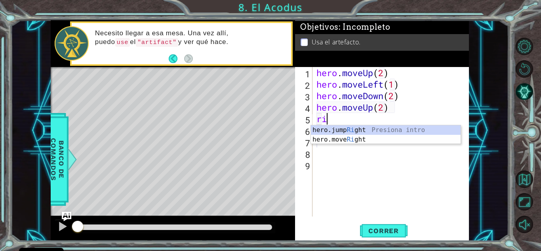
type textarea "r"
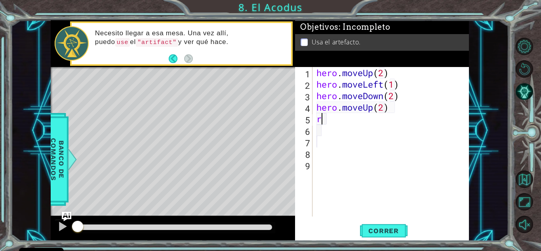
type textarea "hero.moveUp(2"
click at [343, 118] on div "hero . moveUp ( 2 ) hero . moveLeft ( 1 ) hero . moveDown ( 2 ) hero . moveUp (…" at bounding box center [393, 153] width 156 height 172
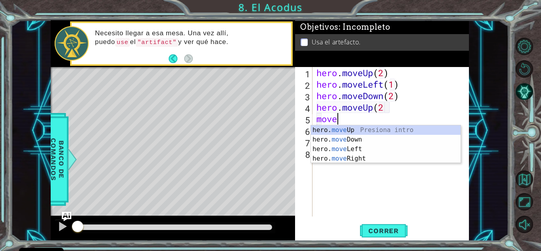
scroll to position [0, 0]
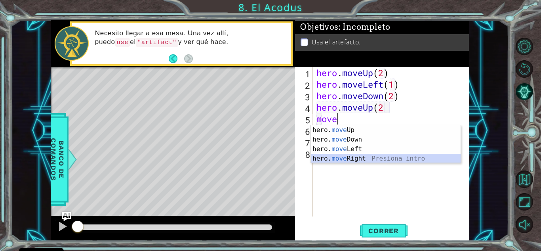
click at [359, 160] on div "hero. move Up Presiona intro hero. move Down Presiona intro hero. move Left Pre…" at bounding box center [386, 153] width 150 height 57
type textarea "hero.moveRight(1)"
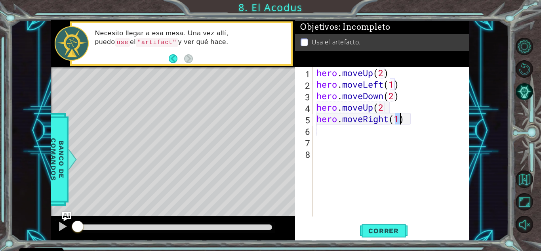
click at [359, 157] on div "hero . moveUp ( 2 ) hero . moveLeft ( 1 ) hero . moveDown ( 2 ) hero . moveUp (…" at bounding box center [393, 153] width 156 height 172
click at [356, 158] on div "hero . moveUp ( 2 ) hero . moveLeft ( 1 ) hero . moveDown ( 2 ) hero . moveUp (…" at bounding box center [393, 153] width 156 height 172
click at [385, 113] on div "hero . moveUp ( 2 ) hero . moveLeft ( 1 ) hero . moveDown ( 2 ) hero . moveUp (…" at bounding box center [393, 153] width 156 height 172
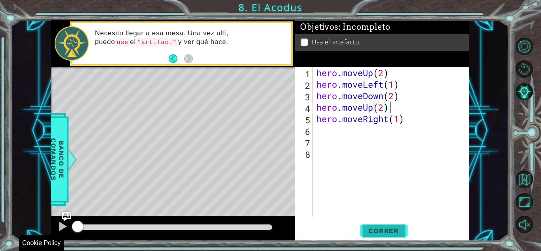
type textarea "hero.moveUp(2)"
click at [394, 229] on span "Correr" at bounding box center [383, 231] width 46 height 8
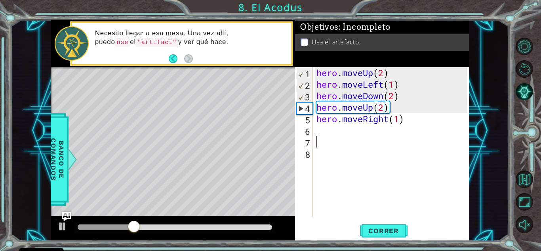
click at [365, 143] on div "hero . moveUp ( 2 ) hero . moveLeft ( 1 ) hero . moveDown ( 2 ) hero . moveUp (…" at bounding box center [393, 153] width 156 height 172
click at [328, 135] on div "hero . moveUp ( 2 ) hero . moveLeft ( 1 ) hero . moveDown ( 2 ) hero . moveUp (…" at bounding box center [393, 153] width 156 height 172
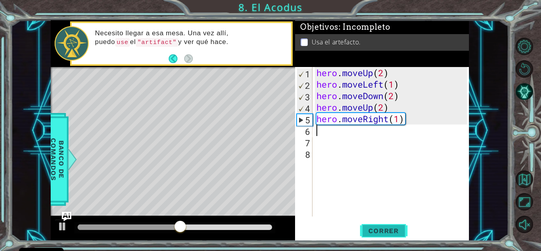
click at [376, 236] on button "Correr" at bounding box center [384, 230] width 48 height 17
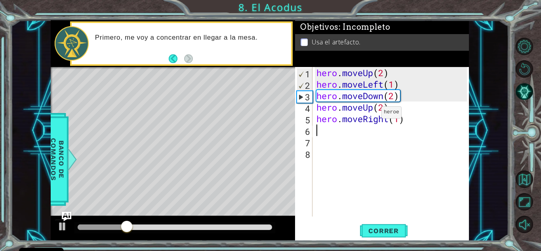
click at [370, 114] on div "hero . moveUp ( 2 ) hero . moveLeft ( 1 ) hero . moveDown ( 2 ) hero . moveUp (…" at bounding box center [393, 153] width 156 height 172
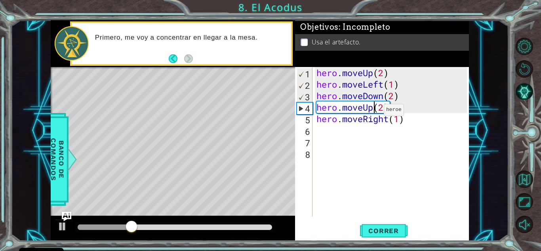
click at [372, 112] on div "hero . moveUp ( 2 ) hero . moveLeft ( 1 ) hero . moveDown ( 2 ) hero . moveUp (…" at bounding box center [393, 153] width 156 height 172
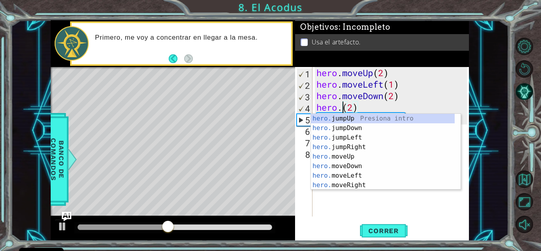
click at [452, 103] on div "hero . moveUp ( 2 ) hero . moveLeft ( 1 ) hero . moveDown ( 2 ) hero . ( 2 ) he…" at bounding box center [393, 153] width 156 height 172
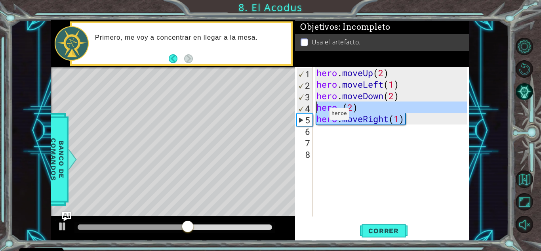
drag, startPoint x: 416, startPoint y: 122, endPoint x: 298, endPoint y: 107, distance: 119.1
click at [302, 108] on div "hero.(2) 1 2 3 4 5 6 7 8 hero . moveUp ( 2 ) hero . moveLeft ( 1 ) hero . moveD…" at bounding box center [381, 141] width 172 height 149
type textarea "hero.(2) hero.moveRight(1)"
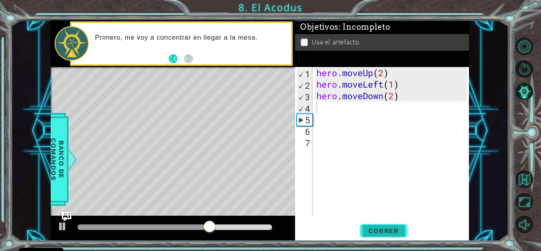
click at [389, 234] on span "Correr" at bounding box center [383, 231] width 46 height 8
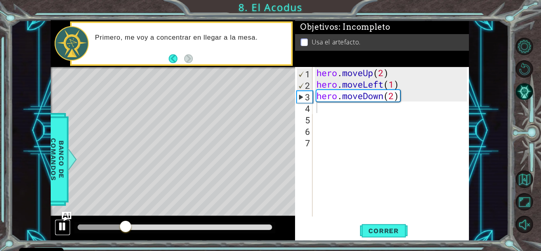
click at [65, 224] on div at bounding box center [62, 226] width 10 height 10
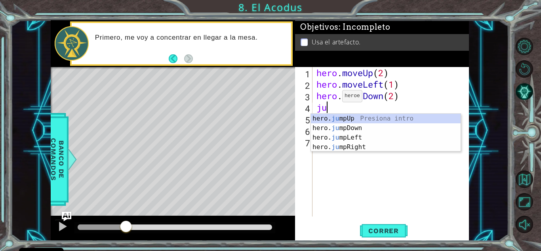
type textarea "jum"
click at [352, 149] on div "hero. jum pUp Presiona intro hero. jum pDown Presiona intro hero. jum pLeft Pre…" at bounding box center [386, 142] width 150 height 57
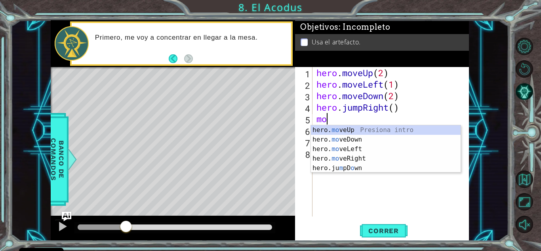
type textarea "m"
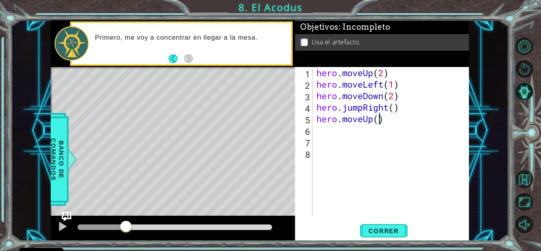
type textarea "hero.moveUp(2)"
click at [383, 112] on div "hero . moveUp ( 2 ) hero . moveLeft ( 1 ) hero . moveDown ( 2 ) hero . jumpRigh…" at bounding box center [393, 153] width 156 height 172
click at [387, 111] on div "hero . moveUp ( 2 ) hero . moveLeft ( 1 ) hero . moveDown ( 2 ) hero . jumpRigh…" at bounding box center [393, 153] width 156 height 172
click at [393, 108] on div "hero . moveUp ( 2 ) hero . moveLeft ( 1 ) hero . moveDown ( 2 ) hero . jumpRigh…" at bounding box center [393, 153] width 156 height 172
click at [400, 105] on div "hero . moveUp ( 2 ) hero . moveLeft ( 1 ) hero . moveDown ( 2 ) hero . jumpRigh…" at bounding box center [393, 153] width 156 height 172
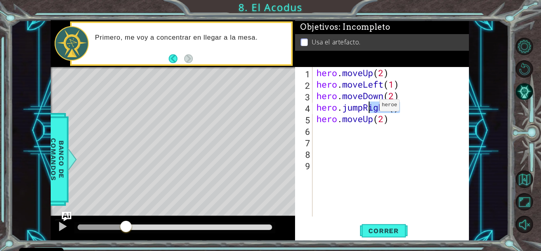
drag, startPoint x: 400, startPoint y: 105, endPoint x: 368, endPoint y: 107, distance: 32.5
click at [368, 107] on div "hero . moveUp ( 2 ) hero . moveLeft ( 1 ) hero . moveDown ( 2 ) hero . jumpRigh…" at bounding box center [393, 153] width 156 height 172
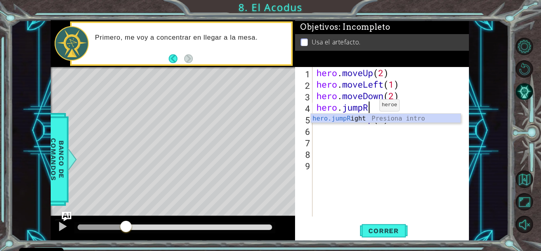
type textarea "hero.jump"
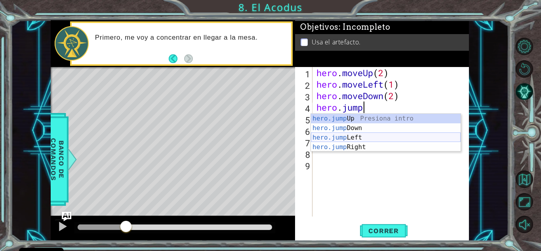
click at [348, 140] on div "hero.jump Up Presiona intro hero.jump Down Presiona intro hero.jump Left Presio…" at bounding box center [386, 142] width 150 height 57
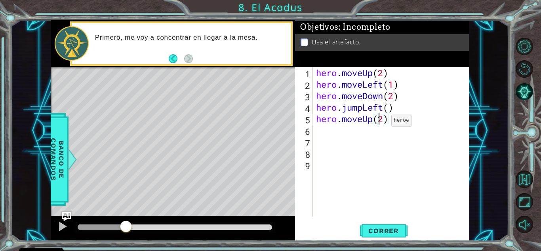
click at [379, 122] on div "hero . moveUp ( 2 ) hero . moveLeft ( 1 ) hero . moveDown ( 2 ) hero . jumpLeft…" at bounding box center [393, 153] width 156 height 172
type textarea "hero.moveUp(2)"
click at [382, 122] on div "hero . moveUp ( 2 ) hero . moveLeft ( 1 ) hero . moveDown ( 2 ) hero . jumpLeft…" at bounding box center [393, 153] width 156 height 172
click at [386, 120] on div "hero . moveUp ( 2 ) hero . moveLeft ( 1 ) hero . moveDown ( 2 ) hero . jumpLeft…" at bounding box center [393, 153] width 156 height 172
click at [319, 131] on div "hero . moveUp ( 2 ) hero . moveLeft ( 1 ) hero . moveDown ( 2 ) hero . jumpLeft…" at bounding box center [393, 153] width 156 height 172
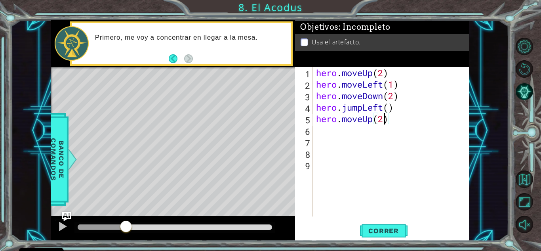
click at [319, 131] on div "hero . moveUp ( 2 ) hero . moveLeft ( 1 ) hero . moveDown ( 2 ) hero . jumpLeft…" at bounding box center [393, 153] width 156 height 172
type textarea "hero.moveUp(2)"
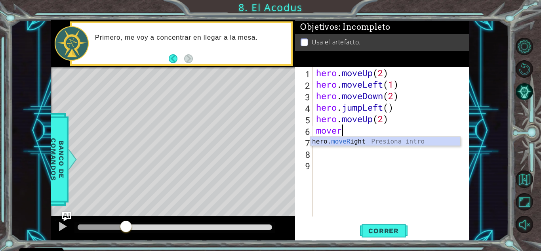
scroll to position [0, 1]
click at [377, 140] on div "hero. moveRi ght Presiona intro" at bounding box center [386, 151] width 150 height 29
type textarea "hero.moveRight(1)"
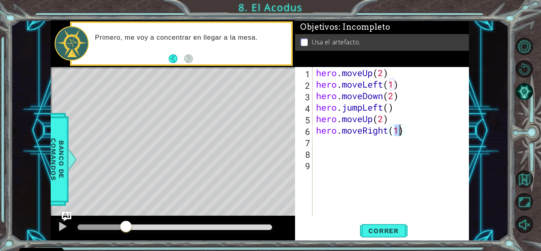
click at [413, 130] on div "hero . moveUp ( 2 ) hero . moveLeft ( 1 ) hero . moveDown ( 2 ) hero . jumpLeft…" at bounding box center [393, 153] width 156 height 172
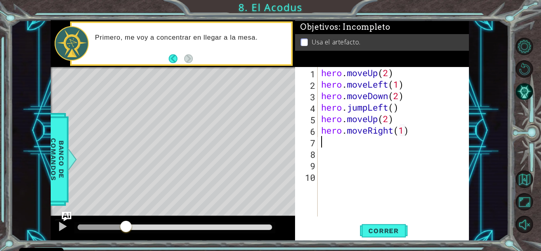
scroll to position [0, 0]
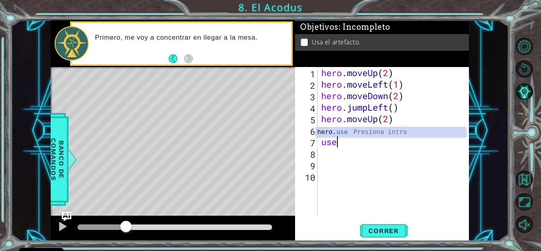
click at [406, 131] on div "hero. use Presiona intro" at bounding box center [391, 141] width 150 height 29
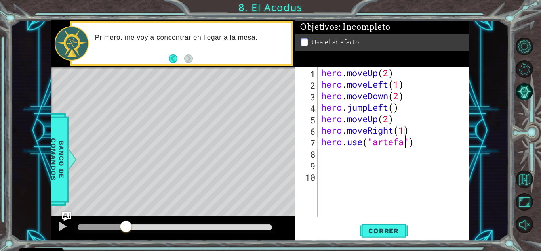
scroll to position [0, 4]
click at [391, 231] on span "Correr" at bounding box center [383, 231] width 46 height 8
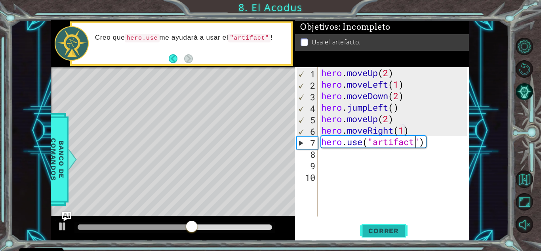
type textarea "hero.use("artifact")"
click at [391, 227] on span "Correr" at bounding box center [383, 231] width 46 height 8
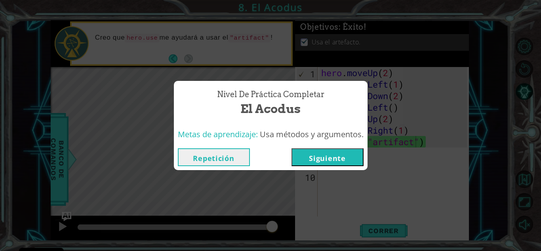
click at [318, 150] on button "Siguiente" at bounding box center [328, 157] width 72 height 18
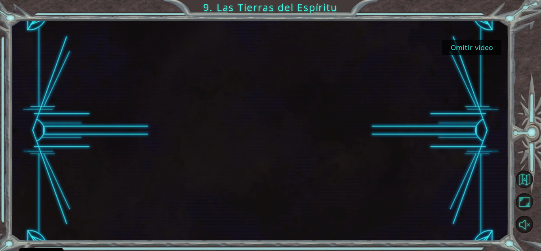
click at [477, 45] on button "Omitir video" at bounding box center [471, 47] width 59 height 15
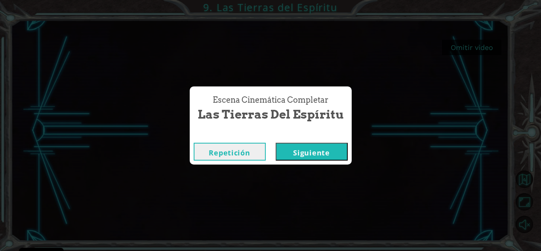
click at [296, 154] on button "Siguiente" at bounding box center [312, 152] width 72 height 18
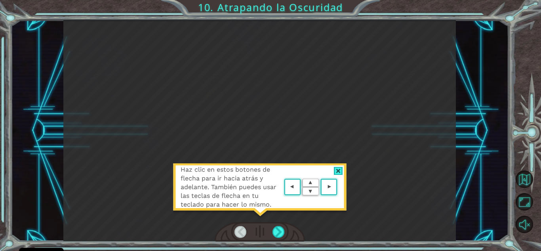
click at [290, 175] on div "Haz clic en estos botones de flecha para ir hacia atrás y adelante. También pue…" at bounding box center [260, 190] width 174 height 55
click at [301, 185] on img at bounding box center [310, 187] width 57 height 21
click at [378, 169] on div "Haz clic en estos botones de flecha para ir hacia atrás y adelante. También pue…" at bounding box center [259, 130] width 393 height 221
click at [398, 160] on div "Haz clic en estos botones de flecha para ir hacia atrás y adelante. También pue…" at bounding box center [259, 130] width 393 height 221
drag, startPoint x: 388, startPoint y: 164, endPoint x: 383, endPoint y: 168, distance: 5.9
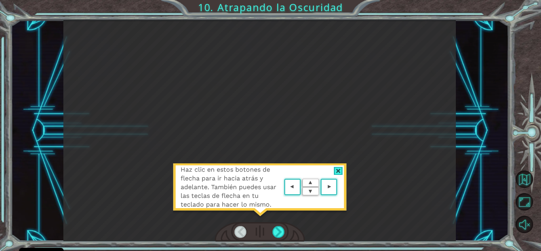
click at [383, 168] on div "Haz clic en estos botones de flecha para ir hacia atrás y adelante. También pue…" at bounding box center [259, 130] width 393 height 221
click at [354, 188] on div "Haz clic en estos botones de flecha para ir hacia atrás y adelante. También pue…" at bounding box center [259, 130] width 393 height 221
click at [340, 172] on div at bounding box center [338, 171] width 9 height 8
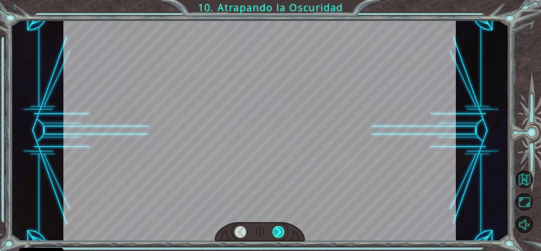
click at [279, 232] on div at bounding box center [260, 232] width 90 height 20
click at [278, 233] on div at bounding box center [279, 232] width 12 height 12
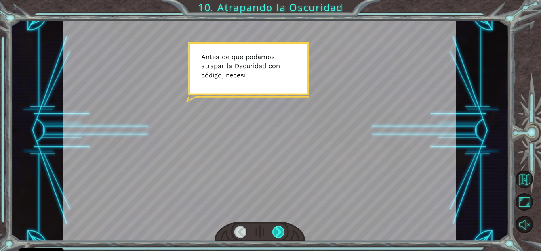
click at [278, 233] on div at bounding box center [279, 232] width 12 height 12
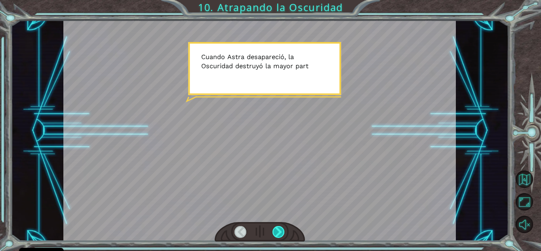
click at [278, 233] on div at bounding box center [279, 232] width 12 height 12
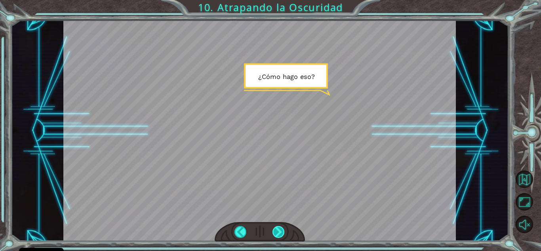
click at [278, 233] on div at bounding box center [279, 232] width 12 height 12
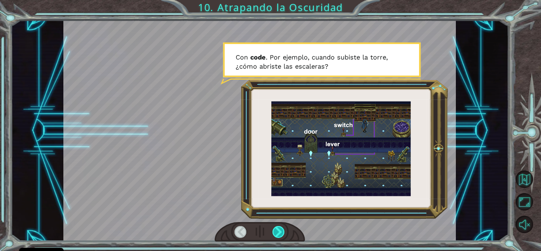
click at [278, 233] on div at bounding box center [279, 232] width 12 height 12
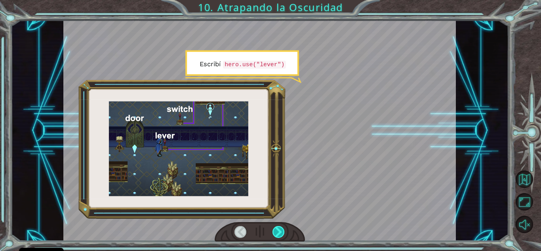
click at [278, 233] on div at bounding box center [279, 232] width 12 height 12
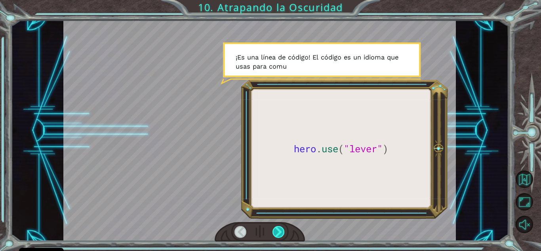
click at [278, 233] on div at bounding box center [279, 232] width 12 height 12
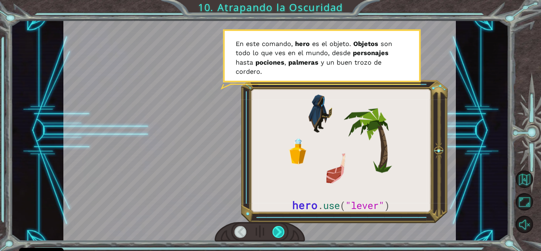
click at [278, 233] on div at bounding box center [279, 232] width 12 height 12
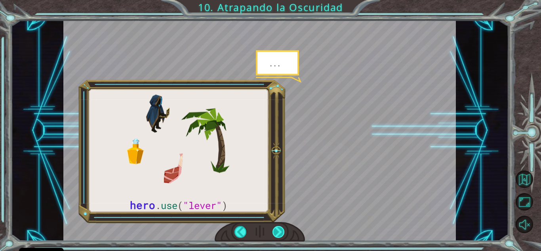
click at [278, 233] on div at bounding box center [279, 232] width 12 height 12
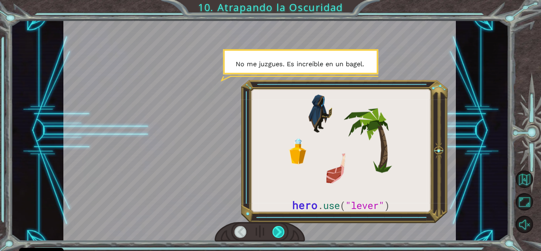
click at [278, 233] on div at bounding box center [279, 232] width 12 height 12
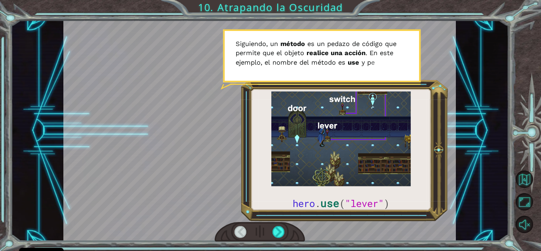
click at [272, 237] on div at bounding box center [260, 232] width 90 height 20
click at [275, 235] on div at bounding box center [279, 232] width 12 height 12
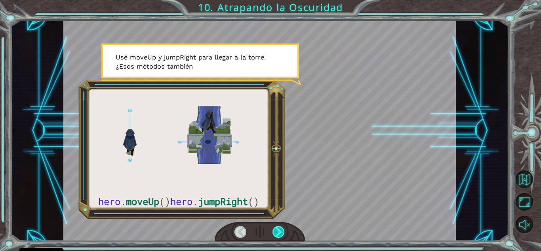
click at [276, 235] on div at bounding box center [279, 232] width 12 height 12
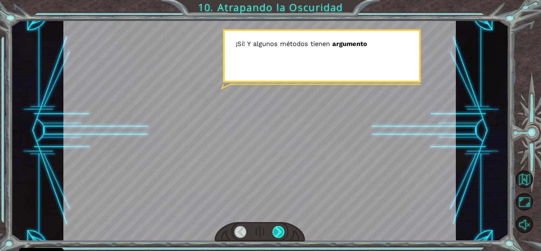
click at [276, 235] on div at bounding box center [279, 232] width 12 height 12
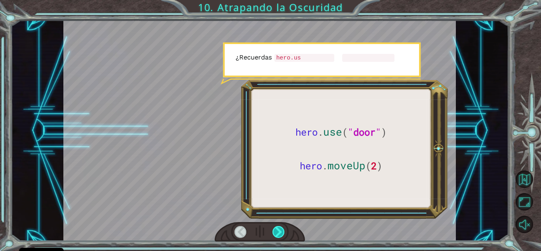
click at [276, 235] on div at bounding box center [279, 232] width 12 height 12
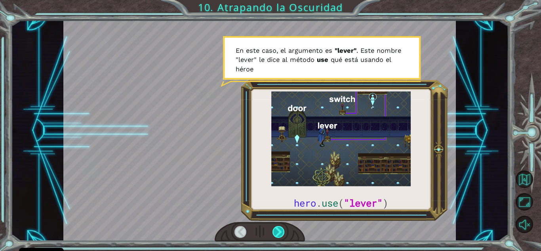
click at [276, 235] on div at bounding box center [279, 232] width 12 height 12
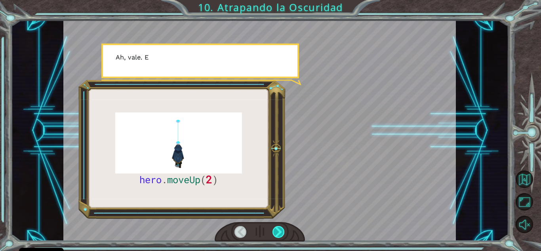
click at [276, 235] on div at bounding box center [279, 232] width 12 height 12
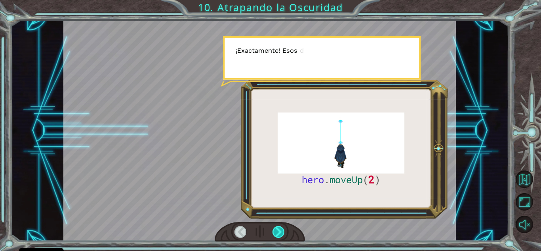
click at [276, 235] on div at bounding box center [279, 232] width 12 height 12
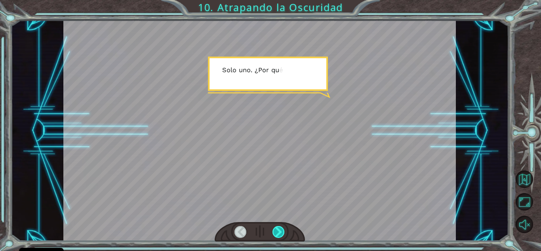
click at [276, 235] on div at bounding box center [279, 232] width 12 height 12
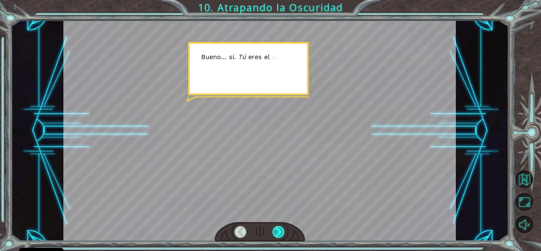
click at [276, 235] on div at bounding box center [279, 232] width 12 height 12
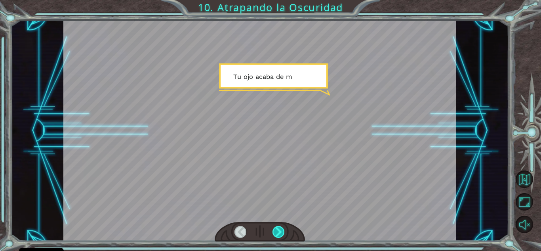
click at [276, 235] on div at bounding box center [279, 232] width 12 height 12
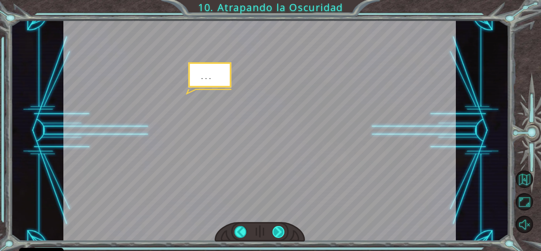
click at [276, 235] on div at bounding box center [279, 232] width 12 height 12
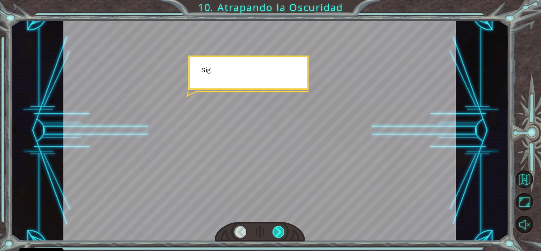
click at [276, 235] on div at bounding box center [279, 232] width 12 height 12
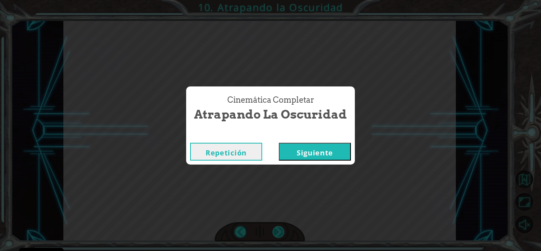
click at [276, 0] on div "hero . moveUp ( 2 ) A n t e s d e q u e p o d a m o s a t r a p a r l a O s c u…" at bounding box center [270, 0] width 541 height 0
click at [309, 149] on button "Siguiente" at bounding box center [315, 152] width 72 height 18
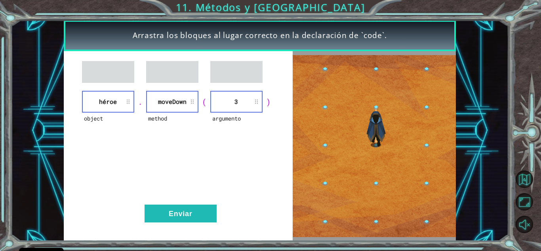
click at [173, 202] on div "object héroe . method moveDown ( argumento 3 ) Enviar" at bounding box center [178, 146] width 229 height 190
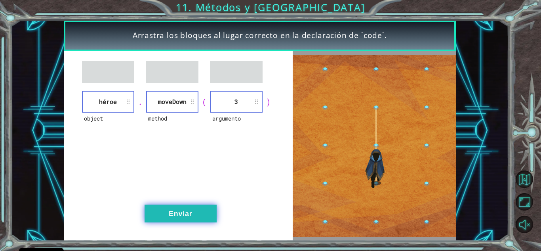
click at [170, 210] on button "Enviar" at bounding box center [181, 213] width 72 height 18
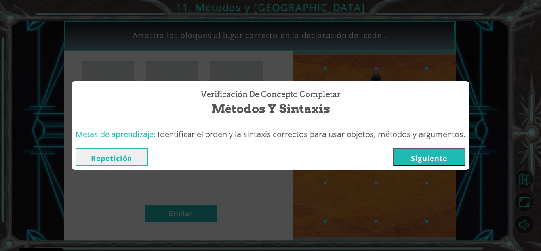
click at [436, 167] on div "Repetición Siguiente" at bounding box center [271, 157] width 398 height 26
click at [433, 164] on button "Siguiente" at bounding box center [429, 157] width 72 height 18
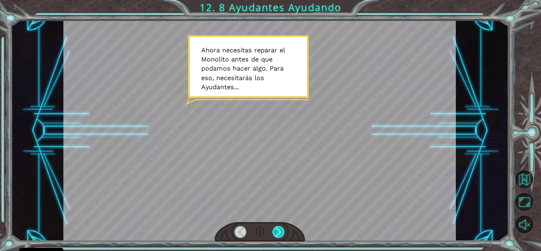
click at [280, 227] on div at bounding box center [279, 232] width 12 height 12
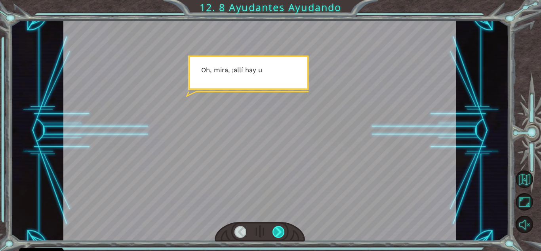
click at [280, 227] on div at bounding box center [279, 232] width 12 height 12
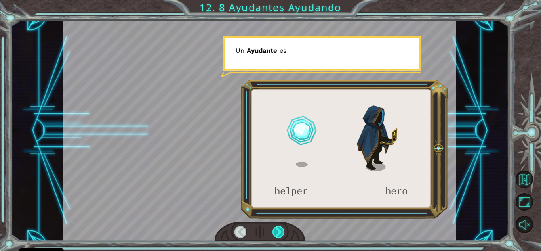
click at [280, 227] on div at bounding box center [279, 232] width 12 height 12
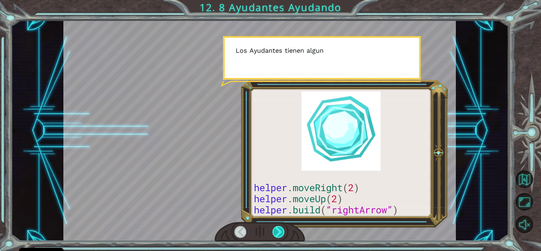
click at [280, 227] on div at bounding box center [279, 232] width 12 height 12
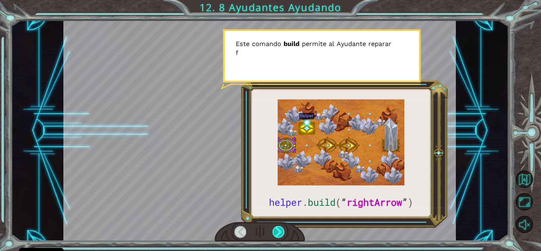
click at [280, 227] on div at bounding box center [279, 232] width 12 height 12
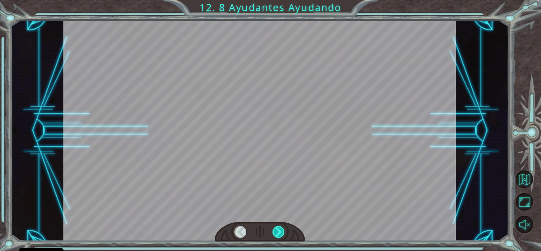
click at [280, 227] on div at bounding box center [279, 232] width 12 height 12
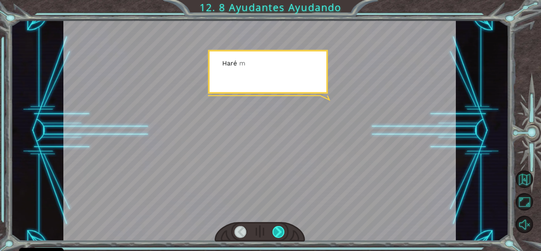
click at [280, 227] on div at bounding box center [279, 232] width 12 height 12
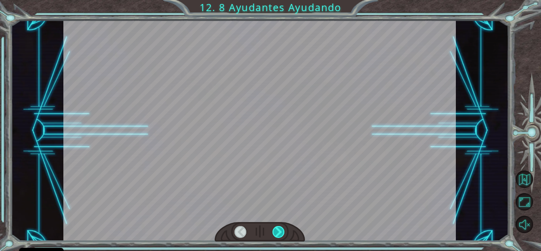
click at [280, 227] on div at bounding box center [279, 232] width 12 height 12
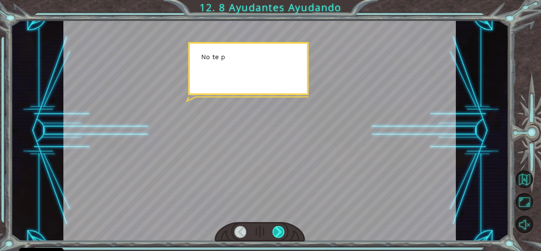
click at [280, 227] on div at bounding box center [279, 232] width 12 height 12
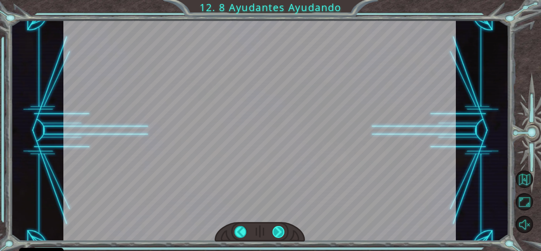
click at [280, 227] on div at bounding box center [279, 232] width 12 height 12
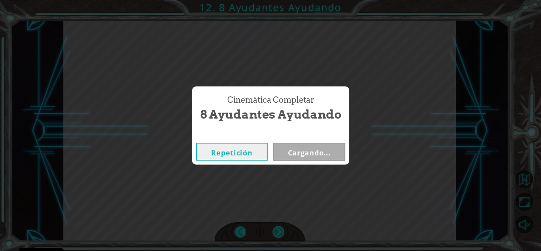
click at [280, 227] on div "Cinemática Completar 8 Ayudantes Ayudando Repetición Cargando..." at bounding box center [270, 125] width 541 height 251
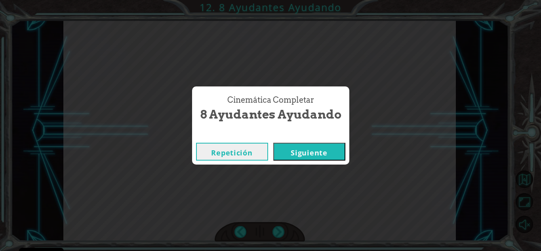
click at [299, 153] on button "Siguiente" at bounding box center [309, 152] width 72 height 18
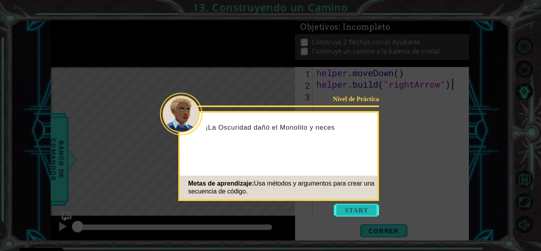
click at [344, 207] on button "Start" at bounding box center [356, 210] width 45 height 13
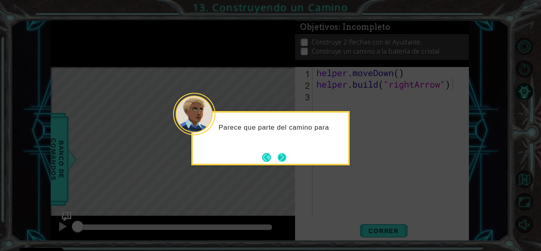
click at [278, 161] on button "Next" at bounding box center [281, 156] width 11 height 11
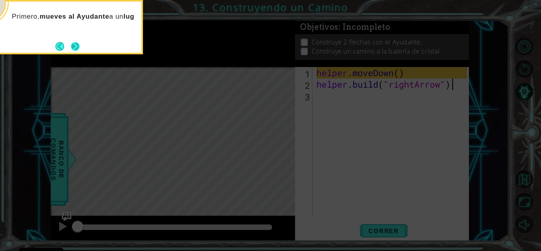
click at [75, 47] on button "Next" at bounding box center [75, 46] width 10 height 10
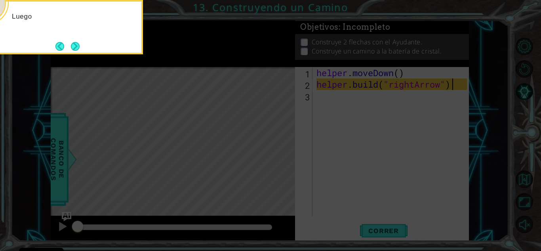
click at [75, 47] on button "Next" at bounding box center [75, 46] width 15 height 15
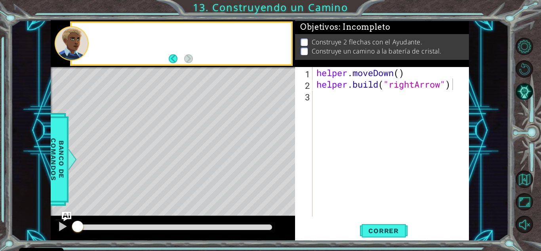
click at [75, 47] on div at bounding box center [72, 43] width 34 height 34
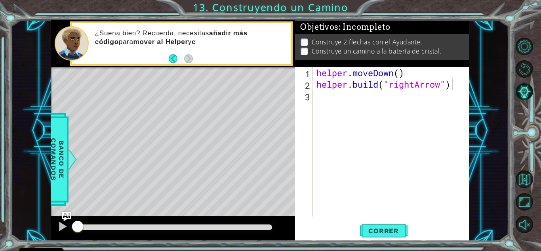
click at [361, 95] on div "helper . moveDown ( ) helper . build ( "rightArrow" )" at bounding box center [393, 153] width 156 height 172
click at [396, 228] on span "Correr" at bounding box center [383, 231] width 46 height 8
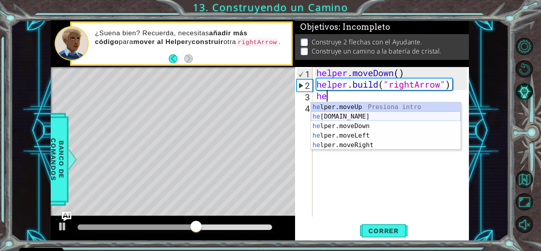
click at [362, 117] on div "he lper.moveUp Presiona intro he lper.build Presiona intro he lper.moveDown Pre…" at bounding box center [386, 135] width 150 height 67
type textarea "helper.build("rightArrow")"
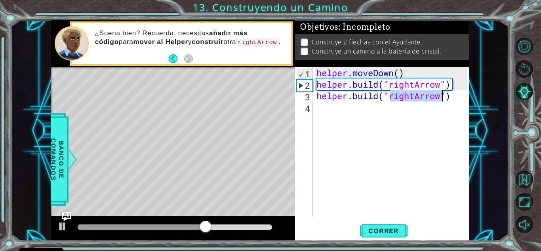
click at [421, 115] on div "helper . moveDown ( ) helper . build ( "rightArrow" ) helper . build ( "rightAr…" at bounding box center [393, 153] width 156 height 172
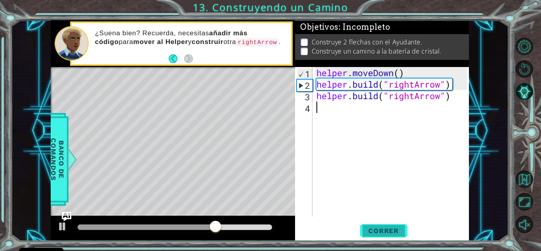
click at [399, 233] on span "Correr" at bounding box center [383, 231] width 46 height 8
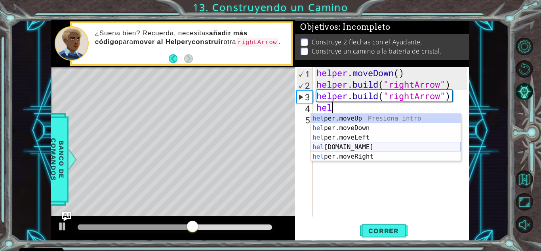
click at [351, 149] on div "hel per.moveUp Presiona intro hel per.moveDown Presiona intro hel per.moveLeft …" at bounding box center [386, 147] width 150 height 67
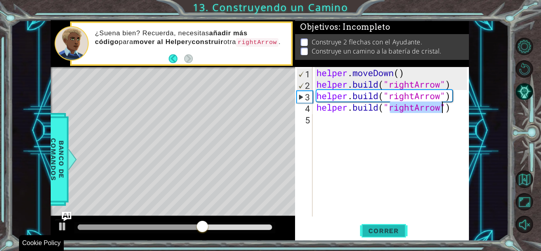
type textarea "helper.build("rightArrow")"
click at [388, 228] on span "Correr" at bounding box center [383, 231] width 46 height 8
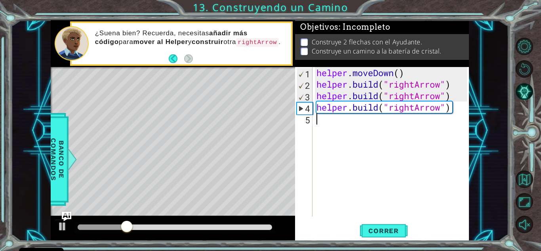
click at [371, 122] on div "helper . moveDown ( ) helper . build ( "rightArrow" ) helper . build ( "rightAr…" at bounding box center [393, 153] width 156 height 172
click at [167, 53] on div "¿Suena bien? Recuerda, necesitas añadir más código para mover al Helper y const…" at bounding box center [191, 43] width 202 height 37
click at [170, 56] on button "Back" at bounding box center [176, 58] width 15 height 9
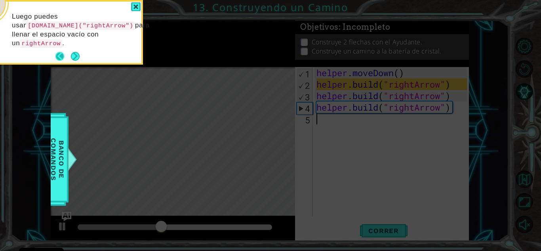
click at [62, 56] on button "Back" at bounding box center [62, 56] width 15 height 9
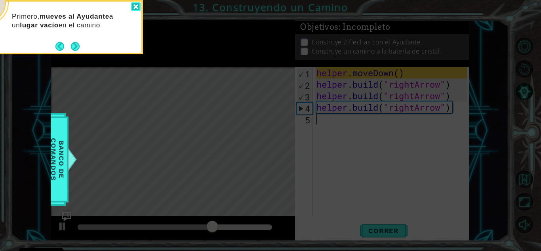
click at [139, 5] on div at bounding box center [136, 6] width 10 height 9
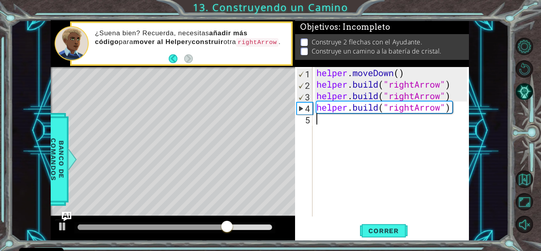
click at [324, 126] on div "helper . moveDown ( ) helper . build ( "rightArrow" ) helper . build ( "rightAr…" at bounding box center [393, 153] width 156 height 172
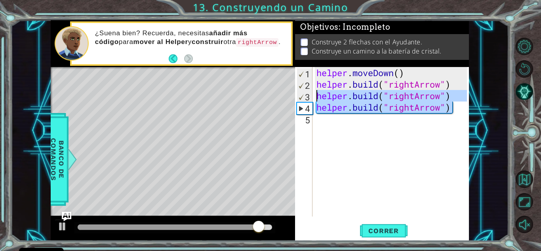
drag, startPoint x: 455, startPoint y: 109, endPoint x: 305, endPoint y: 101, distance: 149.6
click at [305, 101] on div "1 2 3 4 5 helper . moveDown ( ) helper . build ( "rightArrow" ) helper . build …" at bounding box center [381, 141] width 172 height 149
type textarea "helper.build("rightArrow") helper.build("rightArrow")"
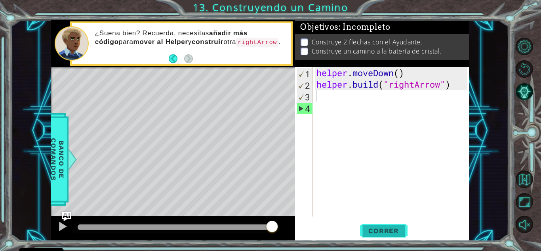
click at [396, 236] on button "Correr" at bounding box center [384, 230] width 48 height 17
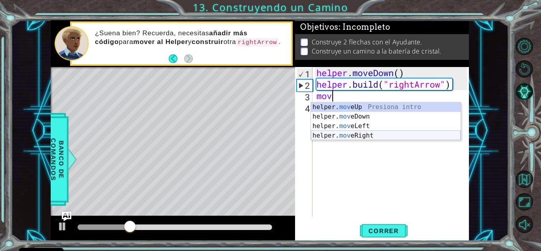
click at [334, 133] on div "helper. mov eUp Presiona intro helper. mov eDown Presiona intro helper. mov eLe…" at bounding box center [386, 130] width 150 height 57
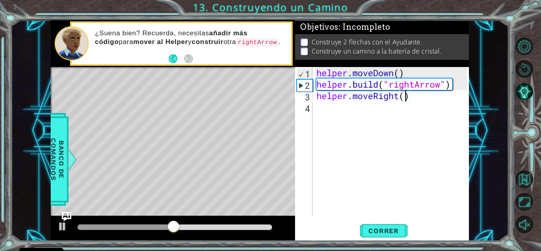
type textarea "helper.moveRight(3)"
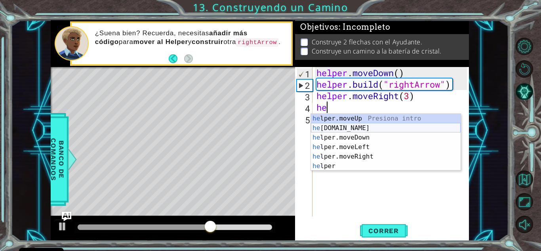
click at [350, 128] on div "he lper.moveUp Presiona intro he lper.build Presiona intro he lper.moveDown Pre…" at bounding box center [386, 152] width 150 height 76
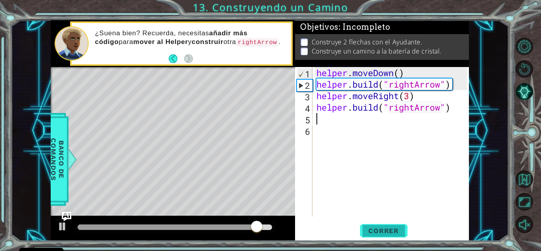
type textarea "helper.build("rightArrow")"
click at [394, 231] on span "Correr" at bounding box center [383, 231] width 46 height 8
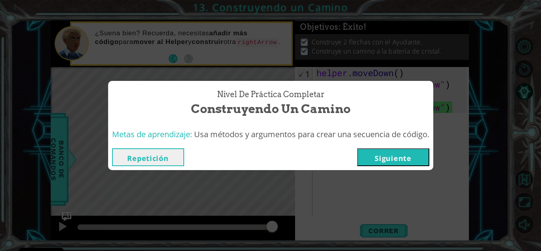
click at [404, 151] on button "Siguiente" at bounding box center [393, 157] width 72 height 18
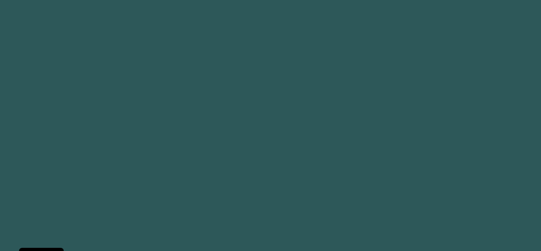
click at [399, 157] on body "Cookie Policy CodeCombat usa algunas cookies esenciales y no esenciales. Privac…" at bounding box center [270, 125] width 541 height 251
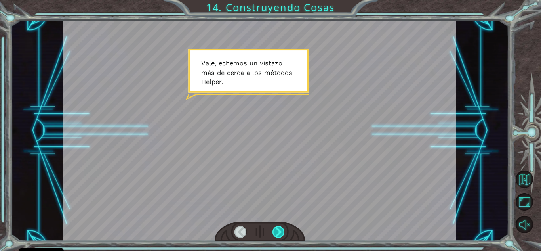
click at [278, 226] on div at bounding box center [279, 232] width 12 height 12
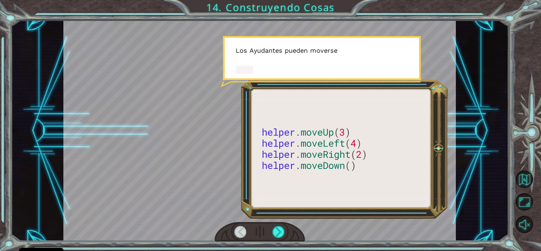
drag, startPoint x: 278, startPoint y: 225, endPoint x: 224, endPoint y: 156, distance: 87.6
click at [224, 156] on div at bounding box center [259, 130] width 393 height 221
click at [281, 219] on div at bounding box center [259, 130] width 393 height 221
click at [277, 223] on div at bounding box center [260, 232] width 90 height 20
click at [278, 229] on div at bounding box center [260, 232] width 90 height 20
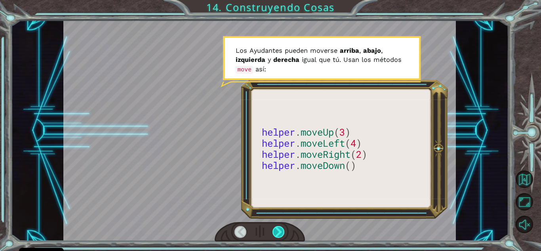
click at [278, 230] on div at bounding box center [279, 232] width 12 height 12
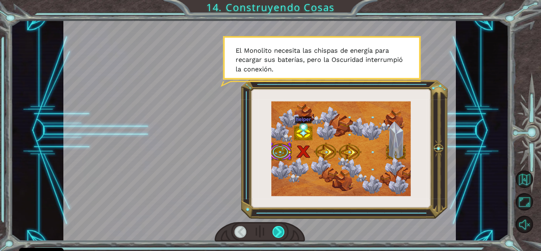
click at [278, 231] on div at bounding box center [279, 232] width 12 height 12
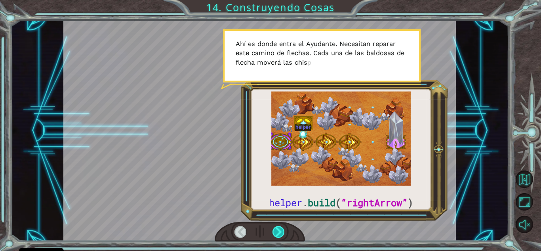
click at [278, 231] on div at bounding box center [279, 232] width 12 height 12
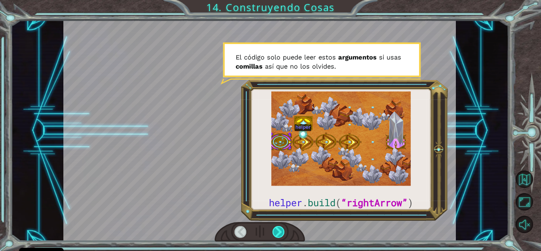
click at [278, 231] on div at bounding box center [279, 232] width 12 height 12
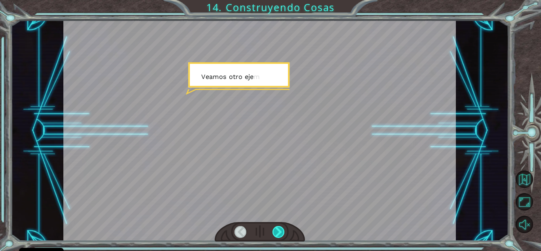
click at [278, 231] on div at bounding box center [279, 232] width 12 height 12
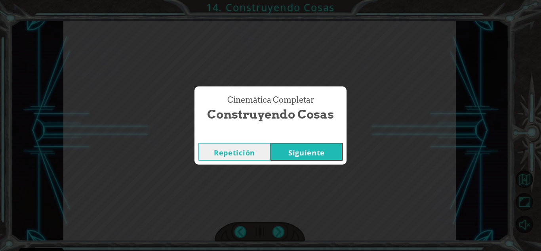
click at [289, 156] on button "Siguiente" at bounding box center [307, 152] width 72 height 18
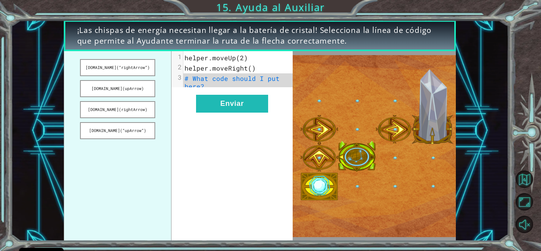
drag, startPoint x: 126, startPoint y: 115, endPoint x: 198, endPoint y: 77, distance: 81.5
click at [198, 77] on div "helper.build(“rightArrow”) helper.build(upArrow) helper.build(rightArrow) helpe…" at bounding box center [178, 146] width 229 height 190
click at [207, 80] on span "# What code should I put here?" at bounding box center [234, 82] width 99 height 16
click at [207, 83] on pre "# What code should I put here?" at bounding box center [240, 82] width 115 height 18
click at [129, 107] on button "helper.build(rightArrow)" at bounding box center [117, 109] width 75 height 17
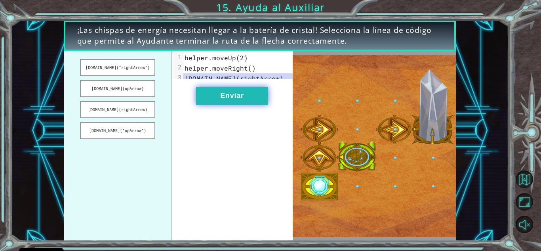
click at [229, 103] on button "Enviar" at bounding box center [232, 96] width 72 height 18
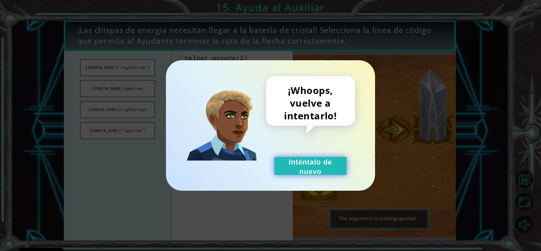
click at [311, 154] on div "¡Whoops, vuelve a intentarlo! Inténtalo de nuevo" at bounding box center [310, 125] width 89 height 99
click at [312, 164] on button "Inténtalo de nuevo" at bounding box center [311, 166] width 72 height 18
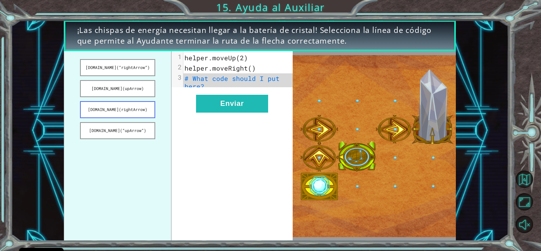
click at [113, 103] on button "helper.build(rightArrow)" at bounding box center [117, 109] width 75 height 17
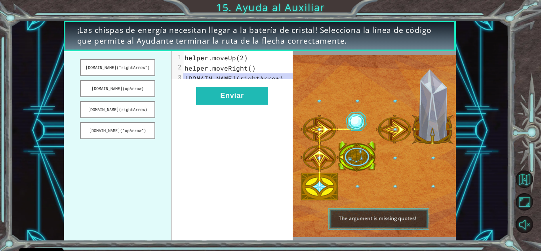
click at [265, 115] on div "xxxxxxxxxx 3 1 helper.moveUp(2) 2 helper.moveRight() 3 helper.build(rightArrow)…" at bounding box center [232, 146] width 121 height 190
click at [236, 102] on button "Enviar" at bounding box center [232, 96] width 72 height 18
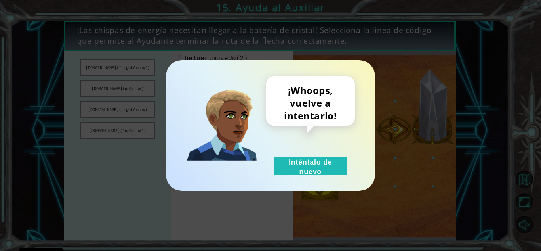
click at [316, 178] on div "¡Whoops, vuelve a intentarlo! Inténtalo de nuevo" at bounding box center [270, 125] width 209 height 130
click at [322, 173] on button "Inténtalo de nuevo" at bounding box center [311, 166] width 72 height 18
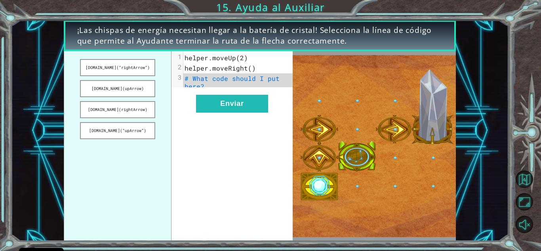
click at [353, 147] on img at bounding box center [374, 146] width 163 height 182
click at [120, 90] on button "helper.build(upArrow)" at bounding box center [117, 88] width 75 height 17
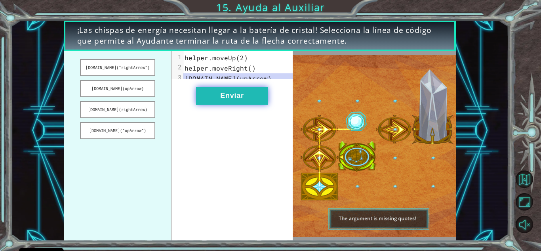
click at [237, 97] on button "Enviar" at bounding box center [232, 96] width 72 height 18
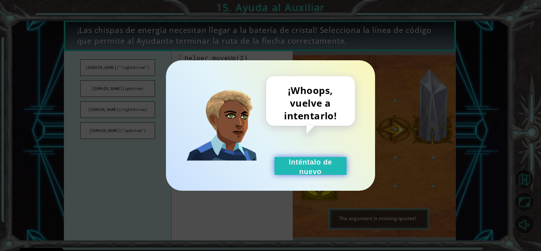
click at [294, 158] on button "Inténtalo de nuevo" at bounding box center [311, 166] width 72 height 18
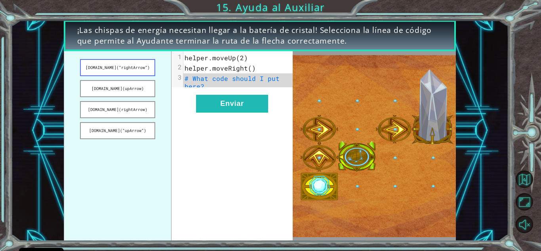
click at [117, 68] on button "helper.build(“rightArrow”)" at bounding box center [117, 67] width 75 height 17
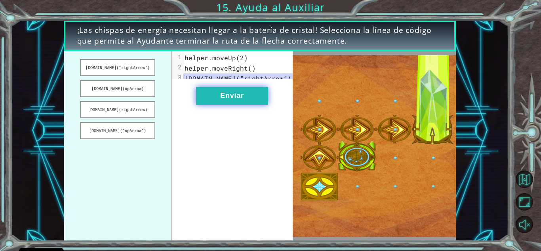
click at [238, 105] on button "Enviar" at bounding box center [232, 96] width 72 height 18
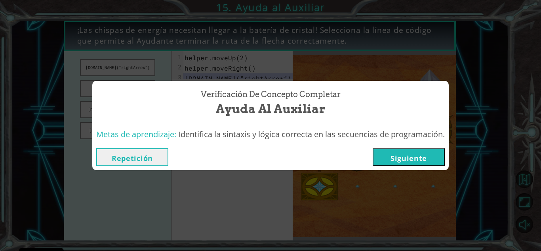
click at [402, 153] on button "Siguiente" at bounding box center [409, 157] width 72 height 18
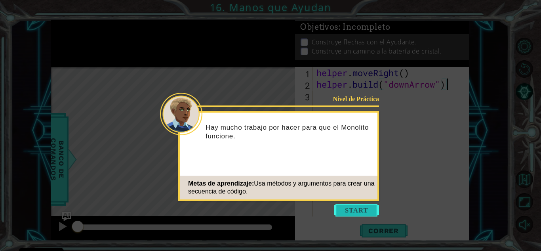
click at [356, 214] on button "Start" at bounding box center [356, 210] width 45 height 13
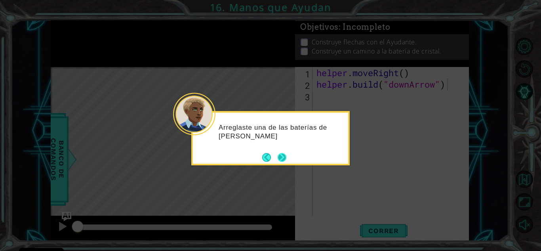
click at [282, 160] on button "Next" at bounding box center [282, 158] width 10 height 10
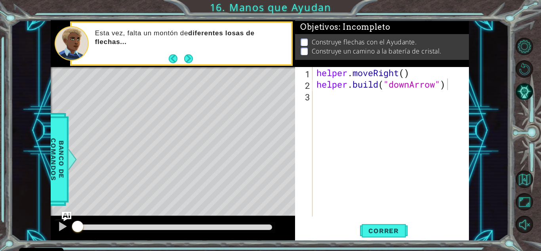
click at [191, 57] on button "Next" at bounding box center [189, 59] width 10 height 10
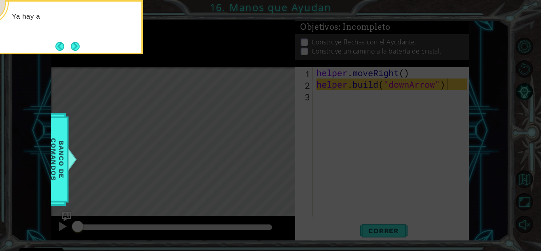
click at [384, 221] on icon at bounding box center [270, 37] width 541 height 427
click at [80, 39] on div "Ya hay algo de código que co" at bounding box center [64, 27] width 158 height 54
click at [80, 39] on button "Next" at bounding box center [75, 46] width 14 height 14
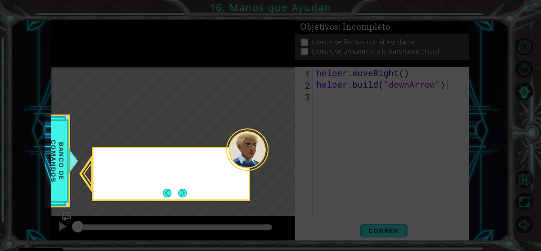
click at [79, 41] on icon at bounding box center [270, 125] width 541 height 251
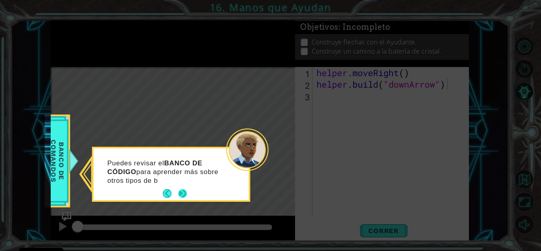
click at [183, 196] on button "Next" at bounding box center [182, 193] width 11 height 11
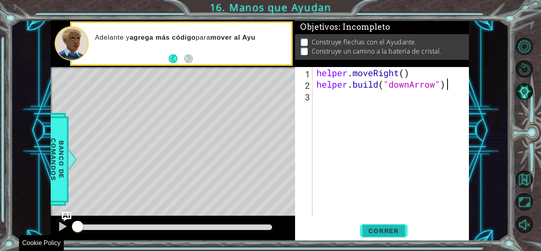
click at [385, 237] on button "Correr" at bounding box center [384, 230] width 48 height 17
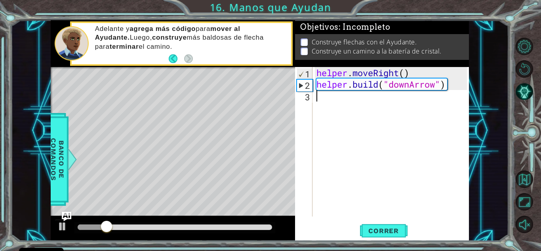
click at [348, 109] on div "helper . moveRight ( ) helper . build ( "downArrow" )" at bounding box center [393, 153] width 156 height 172
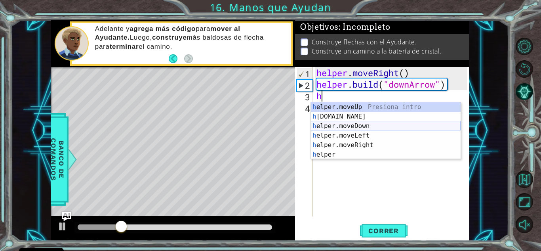
click at [350, 122] on div "h elper.moveUp Presiona intro h elper.build Presiona intro h elper.moveDown Pre…" at bounding box center [386, 140] width 150 height 76
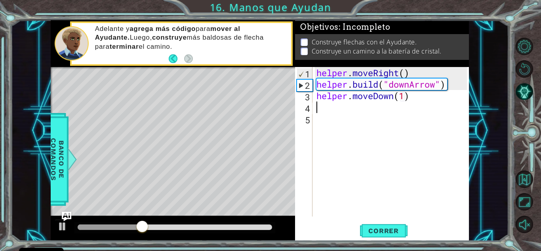
type textarea "helper.moveDown(1)g"
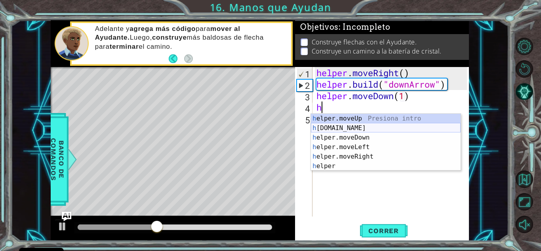
click at [335, 130] on div "h elper.moveUp Presiona intro h elper.build Presiona intro h elper.moveDown Pre…" at bounding box center [386, 152] width 150 height 76
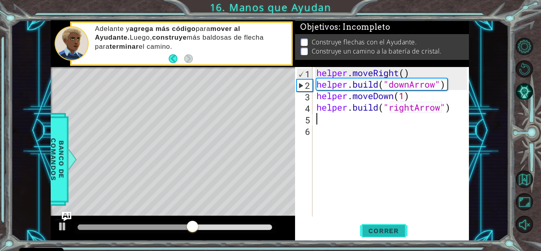
type textarea "helper.build("rightArrow")"
click at [397, 233] on span "Correr" at bounding box center [383, 231] width 46 height 8
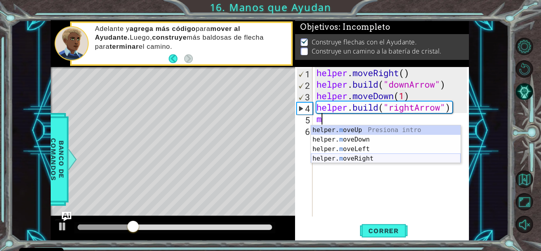
click at [354, 158] on div "helper. m oveUp Presiona intro helper. m oveDown Presiona intro helper. m oveLe…" at bounding box center [386, 153] width 150 height 57
type textarea "helper.moveRight(1)"
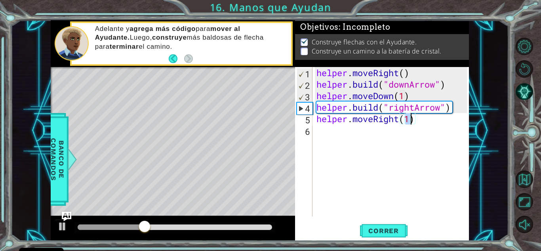
click at [375, 138] on div "helper . moveRight ( ) helper . build ( "downArrow" ) helper . moveDown ( 1 ) h…" at bounding box center [393, 153] width 156 height 172
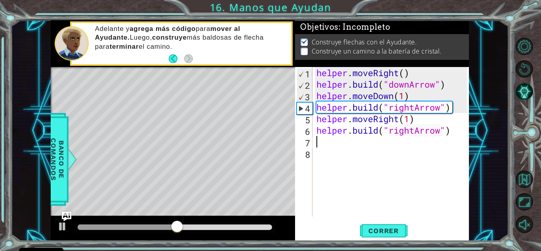
scroll to position [0, 6]
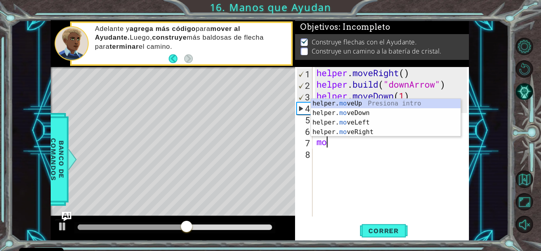
type textarea "m"
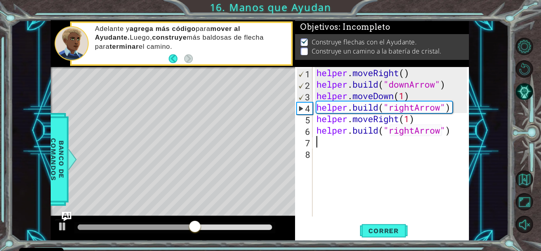
type textarea "h"
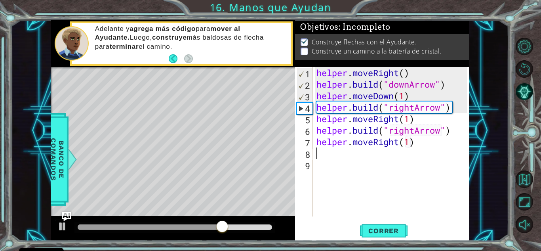
type textarea "helper.moveRight(1)h"
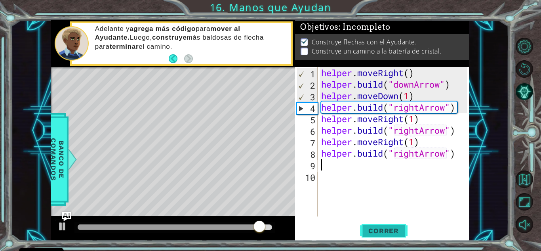
type textarea "helper.build("rightArrow")"
click at [393, 225] on button "Correr" at bounding box center [384, 230] width 48 height 17
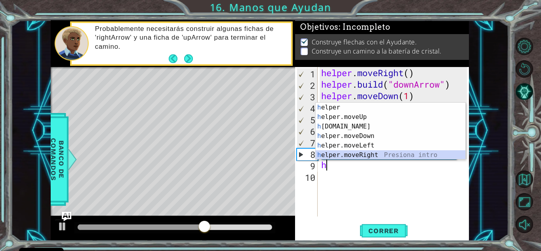
click at [367, 151] on div "h elper Presiona intro h elper.moveUp Presiona intro h elper.build Presiona int…" at bounding box center [391, 141] width 150 height 76
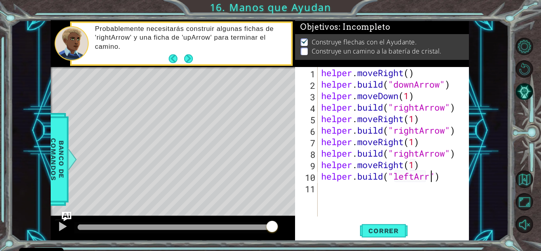
scroll to position [0, 5]
click at [398, 229] on span "Correr" at bounding box center [383, 231] width 46 height 8
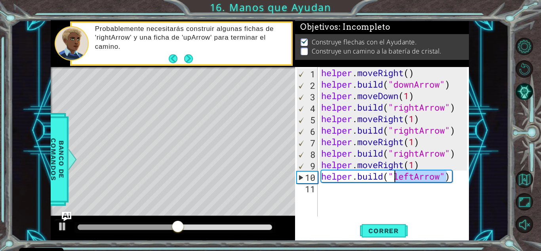
drag, startPoint x: 447, startPoint y: 176, endPoint x: 393, endPoint y: 179, distance: 54.3
click at [393, 179] on div "helper . moveRight ( ) helper . build ( "downArrow" ) helper . moveDown ( 1 ) h…" at bounding box center [395, 153] width 151 height 172
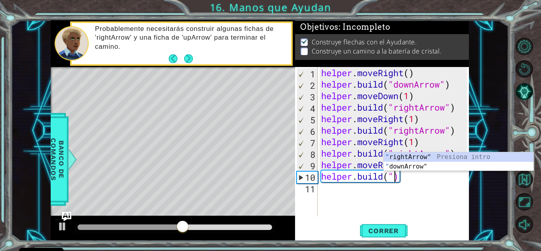
scroll to position [0, 3]
click at [424, 159] on div "" rightArrow" Presiona intro " downArrow" Presiona intro" at bounding box center [459, 171] width 150 height 38
type textarea "helper.build("rightArrow")"
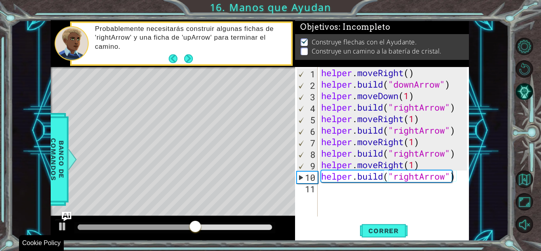
click at [368, 242] on div "1 ההההההההההההההההההההההההההההההההההההההההההההההההההההההההההההההההההההההההההההה…" at bounding box center [270, 125] width 541 height 251
click at [374, 229] on span "Correr" at bounding box center [383, 231] width 46 height 8
drag, startPoint x: 138, startPoint y: 197, endPoint x: 190, endPoint y: 199, distance: 51.6
click at [190, 199] on div "Level Map" at bounding box center [234, 183] width 366 height 233
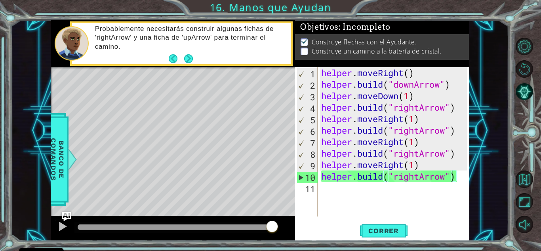
click at [296, 154] on div "helper.build("rightArrow") 1 2 3 4 5 6 7 8 9 10 11 helper . moveRight ( ) helpe…" at bounding box center [381, 141] width 172 height 149
click at [360, 183] on div "helper . moveRight ( ) helper . build ( "downArrow" ) helper . moveDown ( 1 ) h…" at bounding box center [395, 153] width 151 height 172
click at [367, 193] on div "helper . moveRight ( ) helper . build ( "downArrow" ) helper . moveDown ( 1 ) h…" at bounding box center [395, 153] width 151 height 172
drag, startPoint x: 413, startPoint y: 183, endPoint x: 425, endPoint y: 180, distance: 12.2
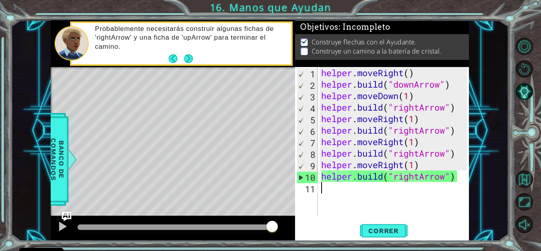
click at [416, 183] on div "helper . moveRight ( ) helper . build ( "downArrow" ) helper . moveDown ( 1 ) h…" at bounding box center [395, 153] width 151 height 172
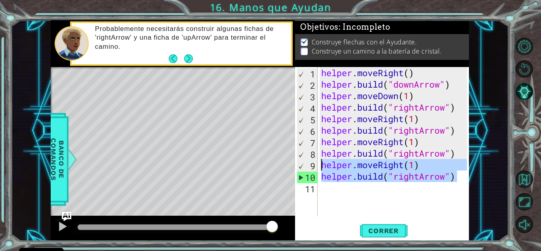
drag, startPoint x: 462, startPoint y: 177, endPoint x: 318, endPoint y: 167, distance: 144.2
click at [318, 167] on div "1 2 3 4 5 6 7 8 9 10 11 helper . moveRight ( ) helper . build ( "downArrow" ) h…" at bounding box center [381, 141] width 172 height 149
type textarea "helper.moveRight(1) helper.build("rightArrow")"
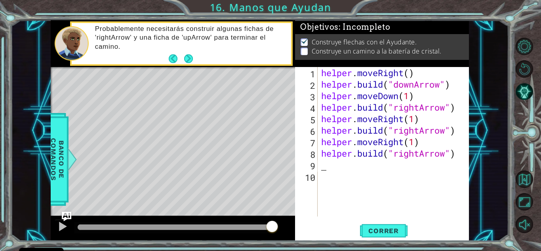
click at [228, 205] on div "Level Map" at bounding box center [234, 183] width 366 height 233
click at [476, 157] on div "1 ההההההההההההההההההההההההההההההההההההההההההההההההההההההההההההההההההההההההההההה…" at bounding box center [260, 130] width 498 height 221
click at [454, 158] on div "helper . moveRight ( ) helper . build ( "downArrow" ) helper . moveDown ( 1 ) h…" at bounding box center [395, 153] width 151 height 172
click at [449, 156] on div "helper . moveRight ( ) helper . build ( "downArrow" ) helper . moveDown ( 1 ) h…" at bounding box center [395, 153] width 151 height 172
click at [448, 156] on div "helper . moveRight ( ) helper . build ( "downArrow" ) helper . moveDown ( 1 ) h…" at bounding box center [395, 153] width 151 height 172
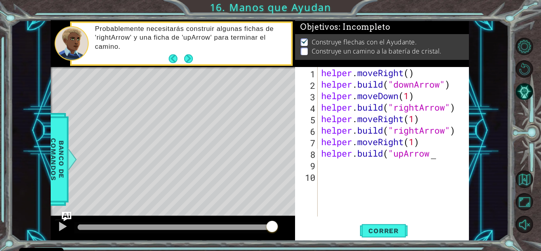
scroll to position [0, 5]
click at [402, 227] on span "Correr" at bounding box center [383, 231] width 46 height 8
type textarea "helper.build("upArrow")"
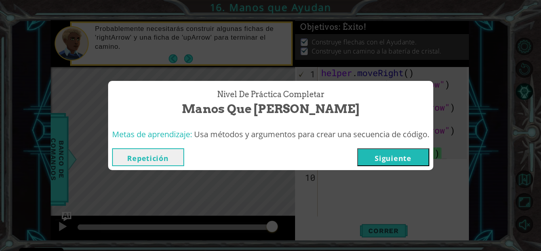
click at [406, 160] on button "Siguiente" at bounding box center [393, 157] width 72 height 18
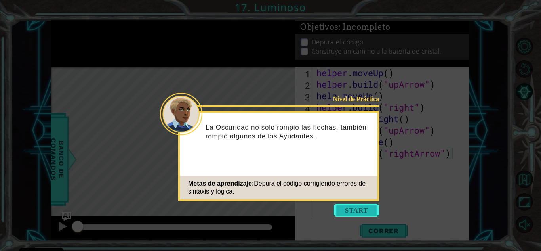
click at [357, 205] on button "Start" at bounding box center [356, 210] width 45 height 13
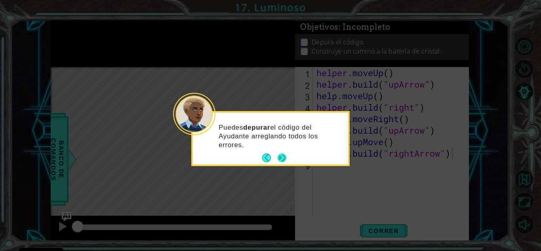
click at [280, 155] on button "Next" at bounding box center [282, 158] width 10 height 10
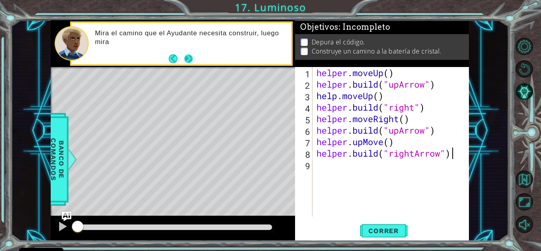
click at [188, 59] on button "Next" at bounding box center [188, 58] width 13 height 13
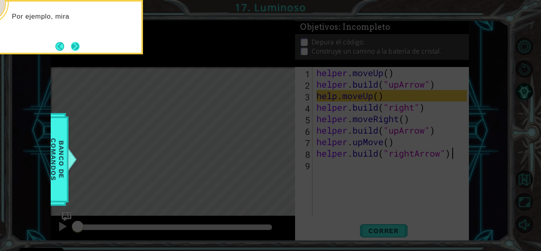
click at [76, 50] on button "Next" at bounding box center [75, 46] width 9 height 9
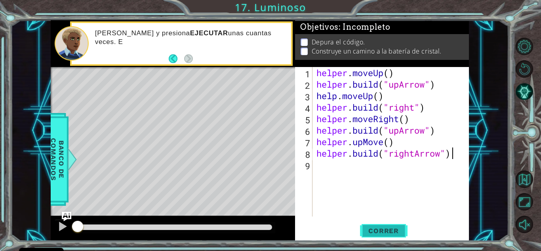
click at [398, 227] on span "Correr" at bounding box center [383, 231] width 46 height 8
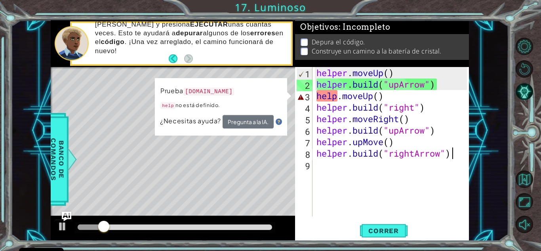
click at [341, 95] on div "helper . moveUp ( ) helper . build ( "upArrow" ) help . moveUp ( ) helper . bui…" at bounding box center [393, 153] width 156 height 172
click at [339, 95] on div "helper . moveUp ( ) helper . build ( "upArrow" ) help . moveUp ( ) helper . bui…" at bounding box center [393, 153] width 156 height 172
type textarea "helper.moveUp()"
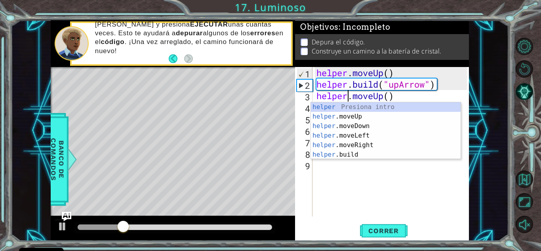
click at [377, 169] on div "helper . moveUp ( ) helper . build ( "upArrow" ) helper . moveUp ( ) helper . b…" at bounding box center [393, 153] width 156 height 172
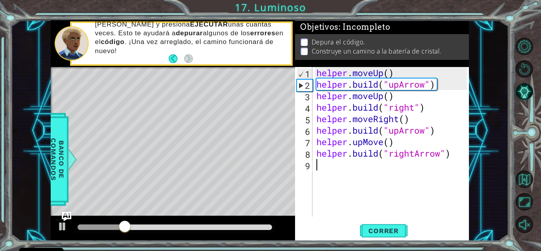
scroll to position [0, 0]
click at [380, 140] on div "helper . moveUp ( ) helper . build ( "upArrow" ) helper . moveUp ( ) helper . b…" at bounding box center [393, 153] width 156 height 172
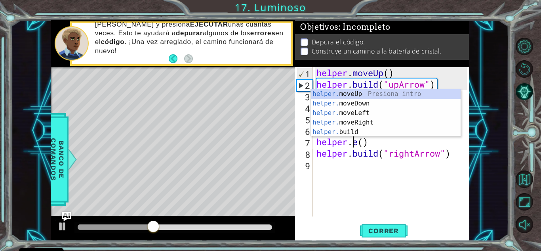
scroll to position [0, 2]
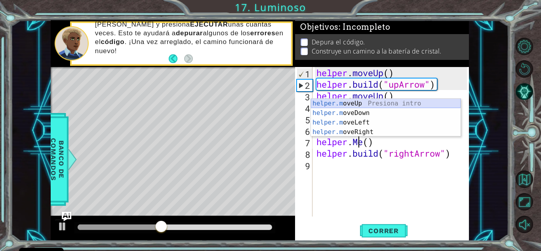
click at [364, 106] on div "helper.m oveUp Presiona intro helper.m oveDown Presiona intro helper.m oveLeft …" at bounding box center [386, 127] width 150 height 57
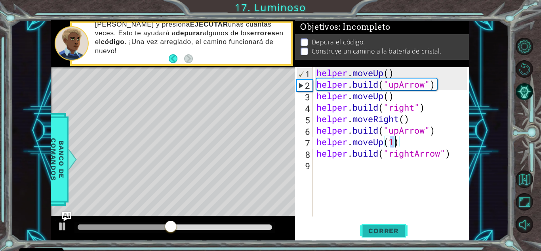
click at [382, 224] on button "Correr" at bounding box center [384, 230] width 48 height 17
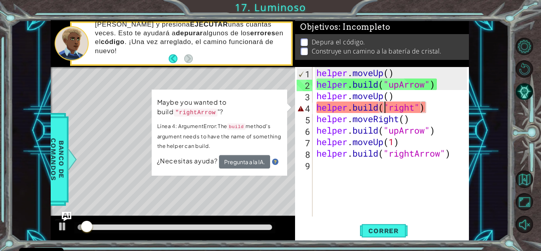
click at [382, 104] on div "helper . moveUp ( ) helper . build ( "upArrow" ) helper . moveUp ( ) helper . b…" at bounding box center [393, 153] width 156 height 172
click at [361, 100] on div "helper . moveUp ( ) helper . build ( "upArrow" ) helper . moveUp ( ) helper . b…" at bounding box center [393, 153] width 156 height 172
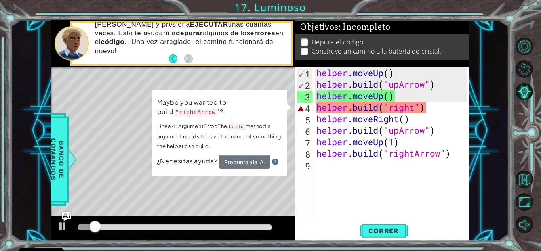
click at [386, 111] on div "helper . moveUp ( ) helper . build ( "upArrow" ) helper . moveUp ( ) helper . b…" at bounding box center [393, 153] width 156 height 172
click at [424, 107] on div "helper . moveUp ( ) helper . build ( "upArrow" ) helper . moveUp ( ) helper . b…" at bounding box center [393, 153] width 156 height 172
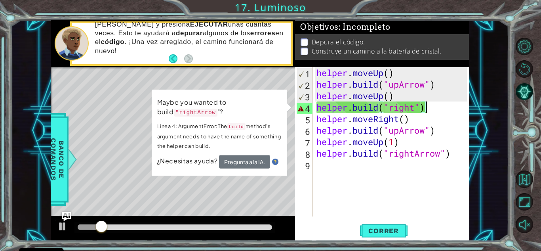
click at [416, 110] on div "helper . moveUp ( ) helper . build ( "upArrow" ) helper . moveUp ( ) helper . b…" at bounding box center [393, 153] width 156 height 172
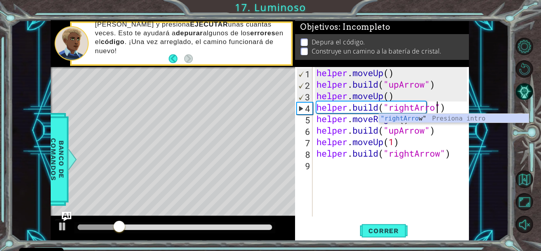
scroll to position [0, 6]
type textarea "helper.build("rightArrow")"
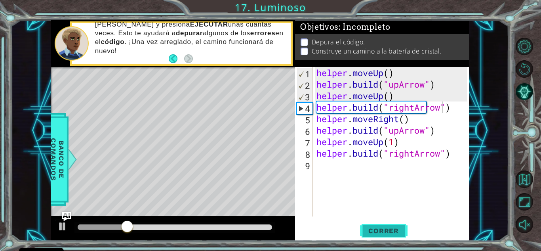
click at [402, 227] on span "Correr" at bounding box center [383, 231] width 46 height 8
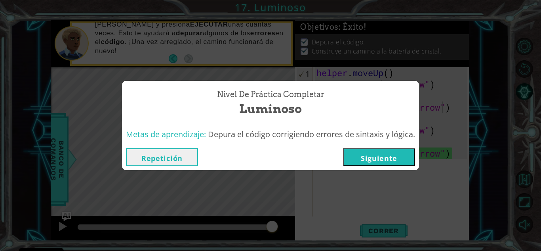
click at [372, 153] on button "Siguiente" at bounding box center [379, 157] width 72 height 18
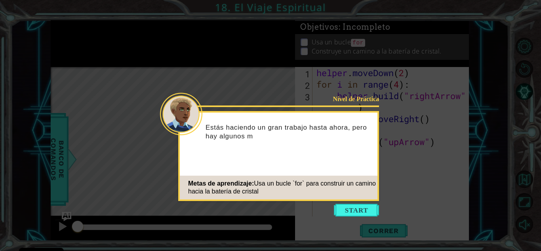
click at [359, 195] on div "Metas de aprendizaje: Usa un bucle `for` para construir un camino hacia la bate…" at bounding box center [279, 187] width 198 height 24
click at [353, 202] on icon at bounding box center [270, 125] width 541 height 251
click at [351, 222] on icon at bounding box center [270, 125] width 541 height 251
click at [347, 205] on button "Start" at bounding box center [356, 210] width 45 height 13
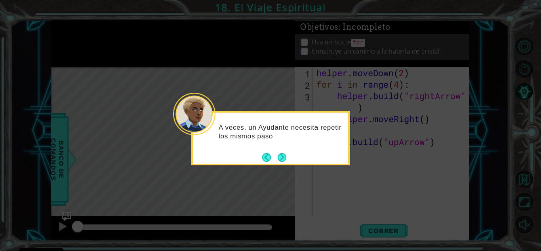
click at [287, 153] on div "A veces, un Ayudante necesita repetir los mismos paso" at bounding box center [270, 136] width 155 height 40
click at [284, 154] on button "Next" at bounding box center [282, 157] width 9 height 9
click at [284, 154] on div "Level Map" at bounding box center [234, 183] width 366 height 233
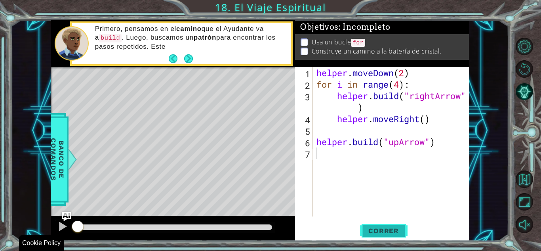
click at [385, 230] on span "Correr" at bounding box center [383, 231] width 46 height 8
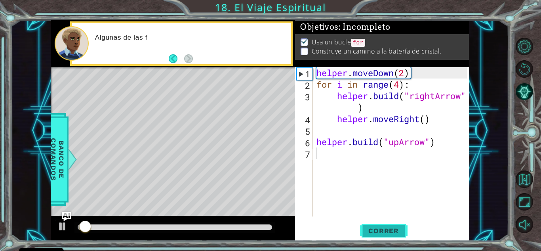
click at [385, 230] on span "Correr" at bounding box center [383, 231] width 46 height 8
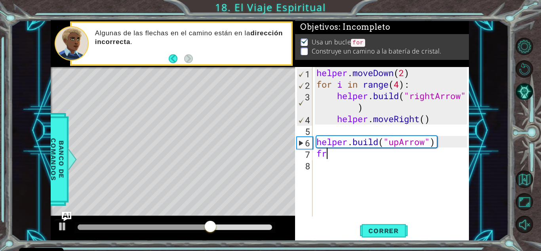
type textarea "f"
click at [422, 143] on div "helper . moveDown ( 2 ) for i in range ( 4 ) : helper . build ( "rightArrow" ) …" at bounding box center [393, 153] width 156 height 172
type textarea "helper.build("upArrow")"
drag, startPoint x: 427, startPoint y: 142, endPoint x: 432, endPoint y: 141, distance: 4.4
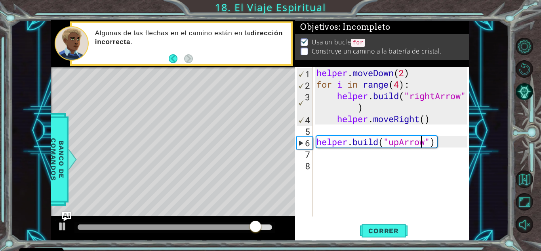
click at [428, 141] on div "helper . moveDown ( 2 ) for i in range ( 4 ) : helper . build ( "rightArrow" ) …" at bounding box center [393, 153] width 156 height 172
click at [439, 141] on div "helper . moveDown ( 2 ) for i in range ( 4 ) : helper . build ( "rightArrow" ) …" at bounding box center [393, 153] width 156 height 172
click at [317, 153] on div "helper . moveDown ( 2 ) for i in range ( 4 ) : helper . build ( "rightArrow" ) …" at bounding box center [393, 153] width 156 height 172
type textarea "g"
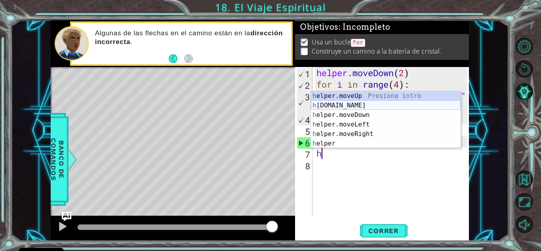
click at [347, 102] on div "h elper.moveUp Presiona intro h elper.build Presiona intro h elper.moveDown Pre…" at bounding box center [386, 129] width 150 height 76
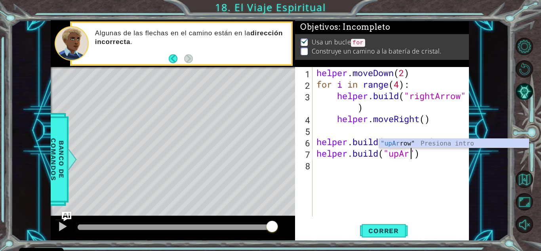
scroll to position [0, 5]
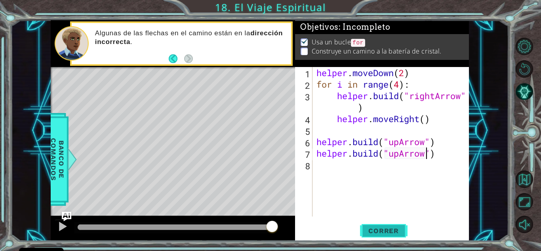
type textarea "helper.build("upArrow")"
click at [390, 235] on button "Correr" at bounding box center [384, 230] width 48 height 17
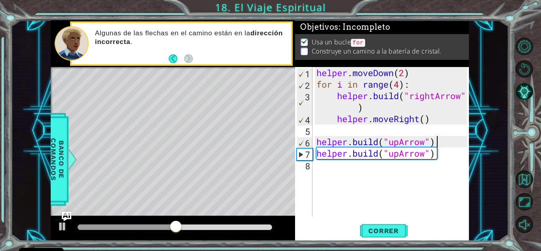
click at [435, 138] on div "helper . moveDown ( 2 ) for i in range ( 4 ) : helper . build ( "rightArrow" ) …" at bounding box center [393, 153] width 156 height 172
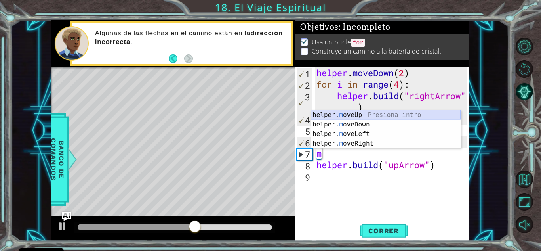
click at [400, 114] on div "helper. m oveUp Presiona intro helper. m oveDown Presiona intro helper. m oveLe…" at bounding box center [386, 138] width 150 height 57
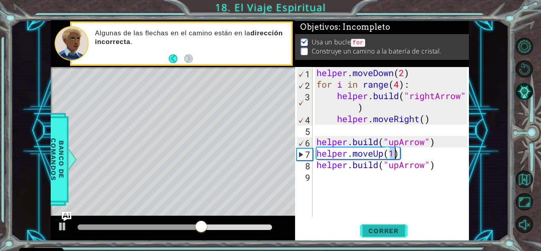
type textarea "helper.moveUp(1)"
click at [397, 226] on button "Correr" at bounding box center [384, 230] width 48 height 17
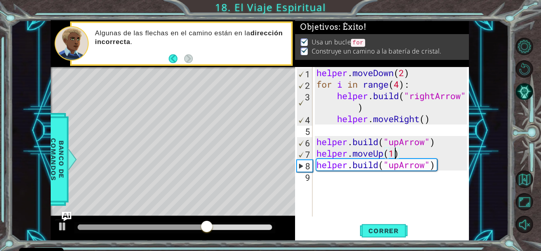
click at [237, 222] on div at bounding box center [173, 228] width 244 height 25
click at [236, 223] on div at bounding box center [174, 227] width 201 height 11
click at [233, 225] on div at bounding box center [175, 227] width 195 height 6
drag, startPoint x: 237, startPoint y: 225, endPoint x: 246, endPoint y: 225, distance: 8.7
click at [246, 225] on div at bounding box center [246, 227] width 14 height 14
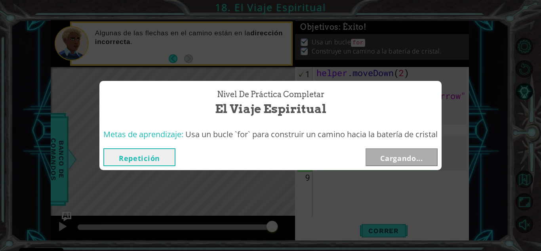
drag, startPoint x: 246, startPoint y: 225, endPoint x: 303, endPoint y: 221, distance: 57.2
click at [303, 221] on body "Cookie Policy CodeCombat usa algunas cookies esenciales y no esenciales. Privac…" at bounding box center [270, 125] width 541 height 251
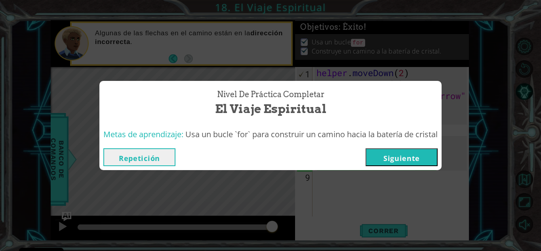
click at [413, 164] on button "Siguiente" at bounding box center [402, 157] width 72 height 18
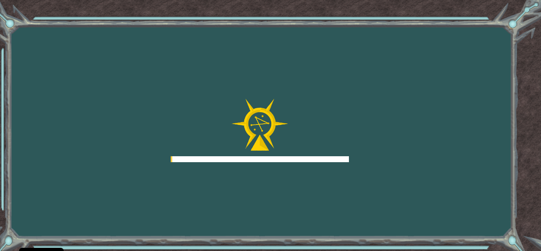
click at [412, 156] on div "Goals Error al cargar desde el servidor. Intenta refrescar la página. Necesitar…" at bounding box center [270, 125] width 541 height 251
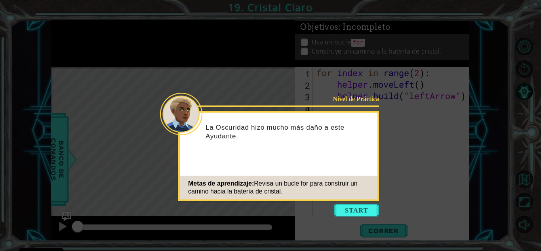
click at [362, 199] on div "Nivel de Práctica La Oscuridad hizo mucho más daño a este Ayudante. Metas de ap…" at bounding box center [278, 156] width 201 height 90
click at [360, 210] on button "Start" at bounding box center [356, 210] width 45 height 13
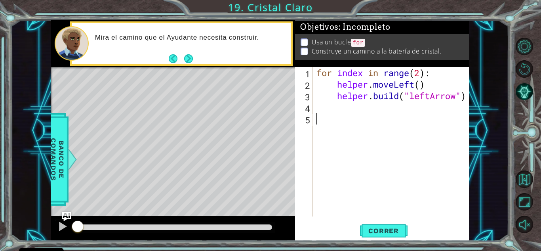
click at [197, 55] on div "Mira el camino que el Ayudante necesita construir." at bounding box center [191, 43] width 202 height 28
click at [196, 56] on div "Mira el camino que el Ayudante necesita construir." at bounding box center [191, 43] width 202 height 28
click at [193, 57] on div "Mira el camino que el Ayudante necesita construir. Luego," at bounding box center [191, 43] width 202 height 28
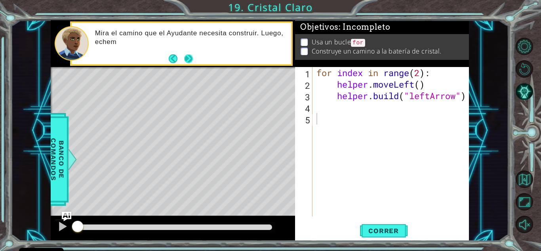
click at [192, 57] on button "Next" at bounding box center [188, 58] width 9 height 9
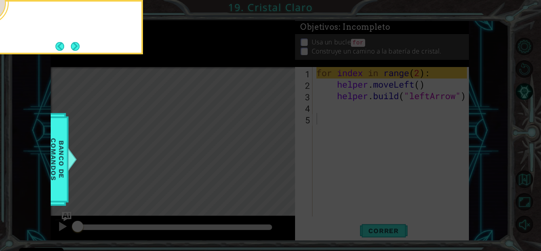
click at [189, 59] on icon at bounding box center [270, 37] width 541 height 427
click at [74, 45] on button "Next" at bounding box center [75, 46] width 10 height 10
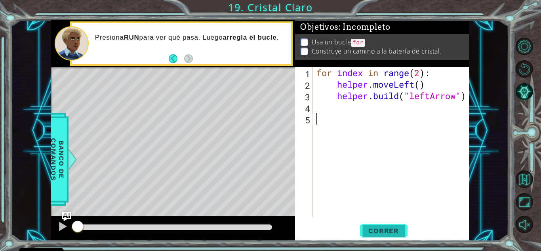
click at [378, 228] on span "Correr" at bounding box center [383, 231] width 46 height 8
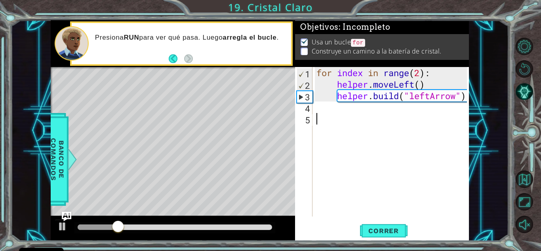
click at [357, 120] on div "for index in range ( 2 ) : helper . moveLeft ( ) helper . build ( "leftArrow" )" at bounding box center [393, 153] width 156 height 172
click at [330, 111] on div "for index in range ( 2 ) : helper . moveLeft ( ) helper . build ( "leftArrow" )" at bounding box center [393, 153] width 156 height 172
click at [422, 76] on div "for index in range ( 2 ) : helper . moveLeft ( ) helper . build ( "leftArrow" )" at bounding box center [393, 153] width 156 height 172
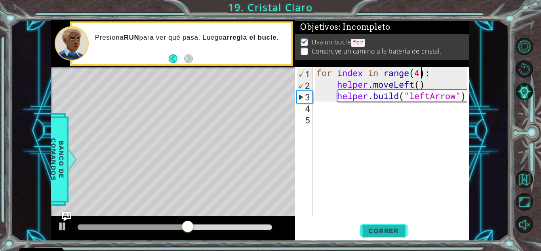
type textarea "for index in range(4):"
click at [394, 224] on button "Correr" at bounding box center [384, 230] width 48 height 17
click at [235, 230] on div at bounding box center [174, 227] width 201 height 11
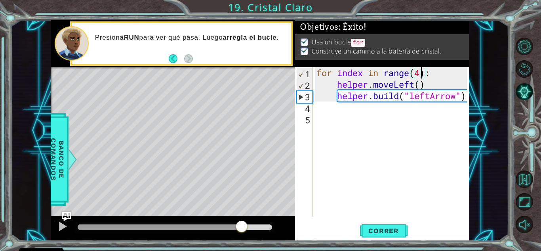
click at [242, 224] on div at bounding box center [175, 227] width 195 height 6
click at [336, 207] on div "for index in range ( 4 ) : helper . moveLeft ( ) helper . build ( "leftArrow" )" at bounding box center [393, 153] width 156 height 172
click at [318, 208] on div "for index in range ( 4 ) : helper . moveLeft ( ) helper . build ( "leftArrow" )" at bounding box center [393, 153] width 156 height 172
click at [55, 224] on button at bounding box center [63, 227] width 16 height 16
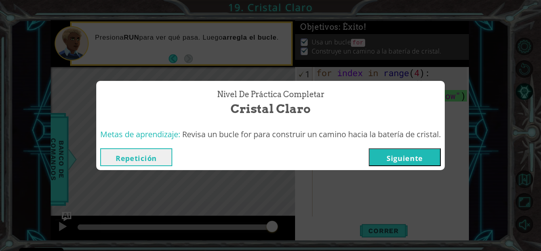
click at [437, 150] on button "Siguiente" at bounding box center [405, 157] width 72 height 18
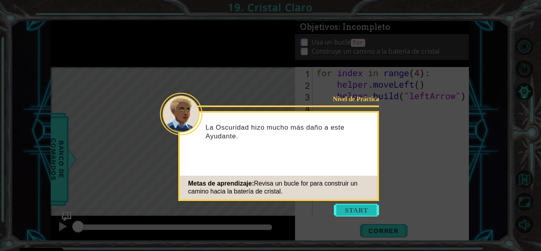
click at [369, 210] on button "Start" at bounding box center [356, 210] width 45 height 13
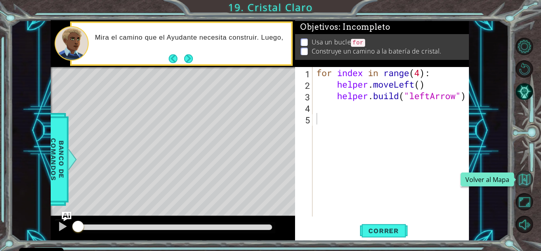
click at [526, 184] on button "Volver al Mapa" at bounding box center [524, 178] width 17 height 17
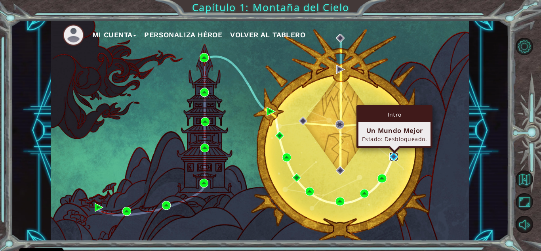
click at [396, 155] on img at bounding box center [393, 156] width 9 height 9
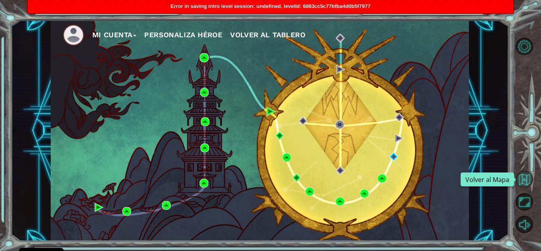
click at [526, 185] on button "Volver al Mapa" at bounding box center [524, 178] width 17 height 17
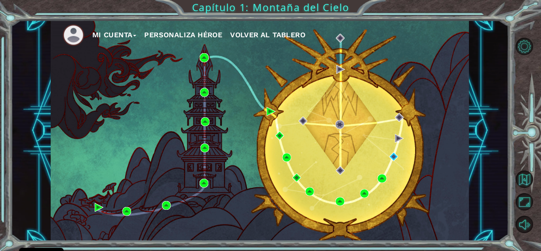
click at [269, 32] on span "Volver al Tablero" at bounding box center [267, 35] width 75 height 8
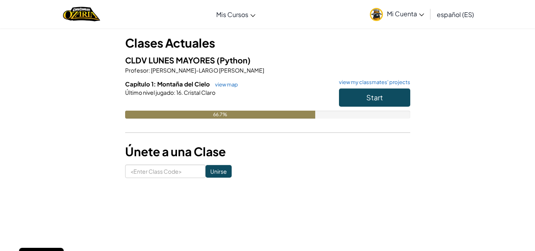
scroll to position [40, 0]
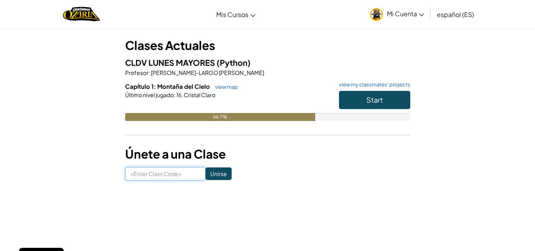
click at [152, 173] on input at bounding box center [165, 173] width 80 height 13
type input "DustRainPaint"
click at [208, 175] on input "Unirse" at bounding box center [219, 173] width 26 height 13
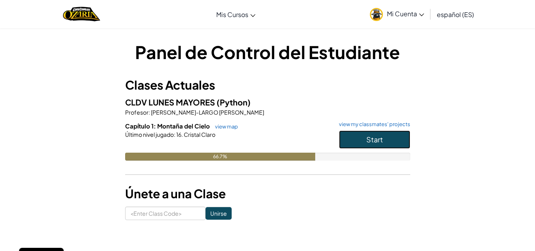
click at [385, 138] on button "Start" at bounding box center [374, 139] width 71 height 18
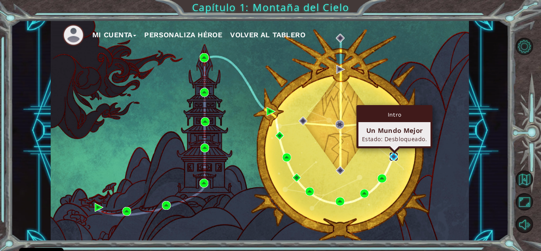
click at [396, 157] on img at bounding box center [393, 156] width 9 height 9
